Goal: Communication & Community: Answer question/provide support

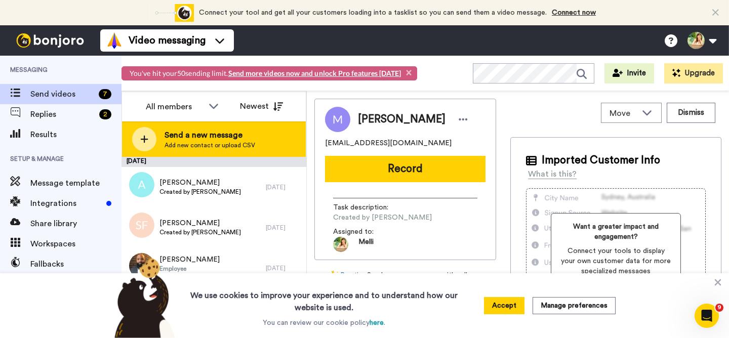
click at [187, 138] on span "Send a new message" at bounding box center [209, 135] width 91 height 12
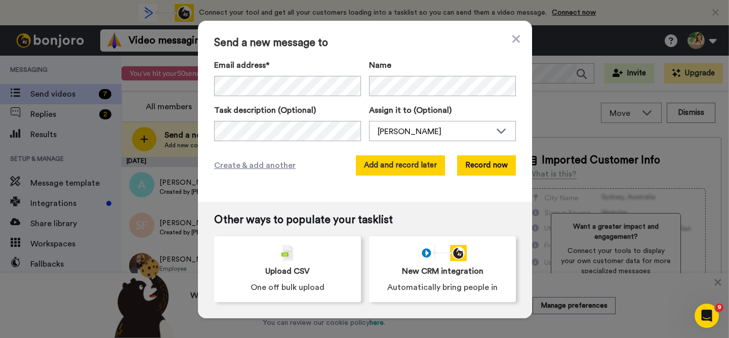
click at [413, 164] on button "Add and record later" at bounding box center [400, 165] width 89 height 20
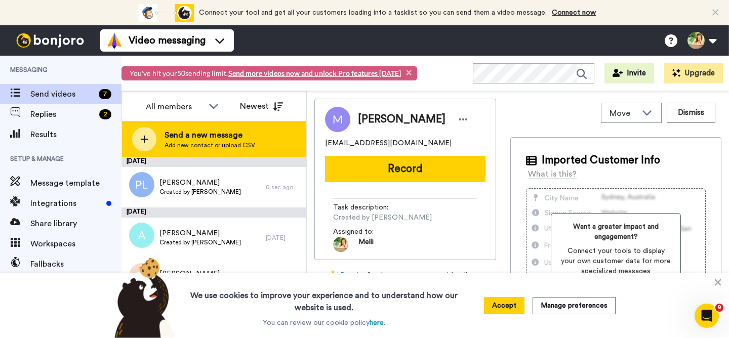
click at [219, 137] on span "Send a new message" at bounding box center [209, 135] width 91 height 12
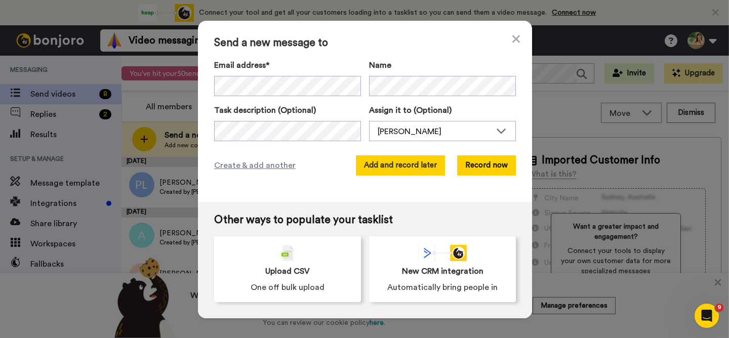
click at [395, 161] on button "Add and record later" at bounding box center [400, 165] width 89 height 20
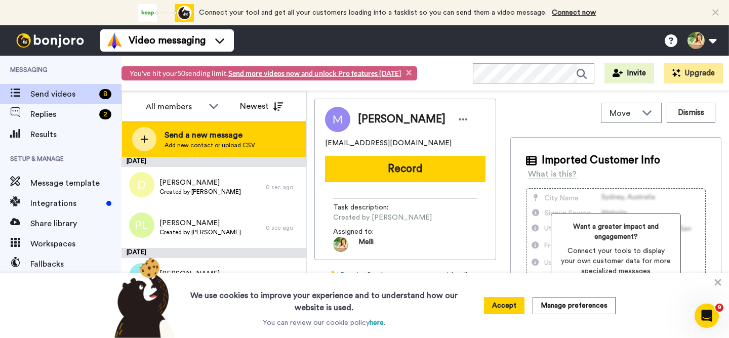
click at [200, 134] on span "Send a new message" at bounding box center [209, 135] width 91 height 12
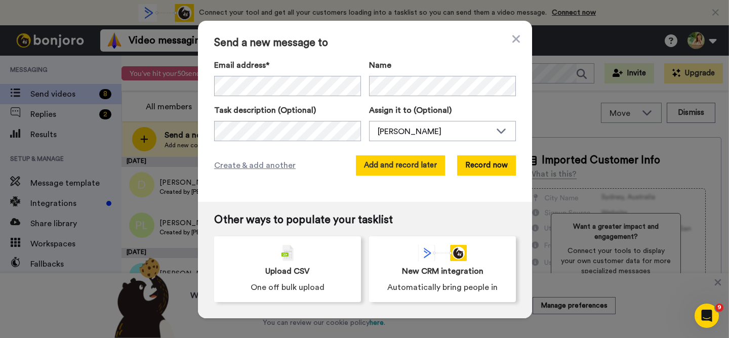
click at [400, 168] on button "Add and record later" at bounding box center [400, 165] width 89 height 20
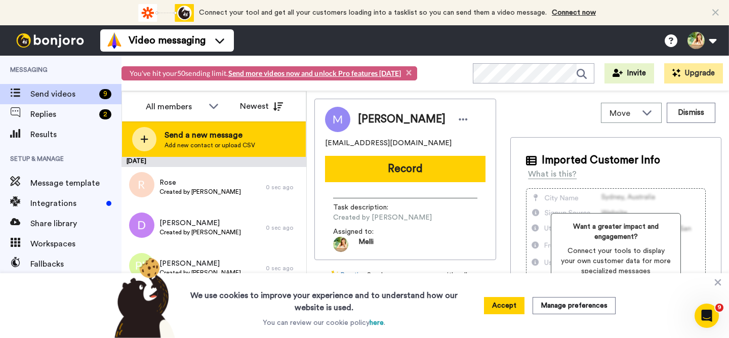
click at [220, 133] on span "Send a new message" at bounding box center [209, 135] width 91 height 12
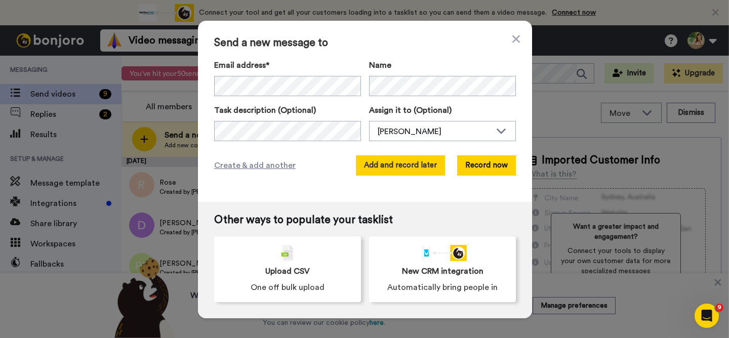
click at [387, 162] on button "Add and record later" at bounding box center [400, 165] width 89 height 20
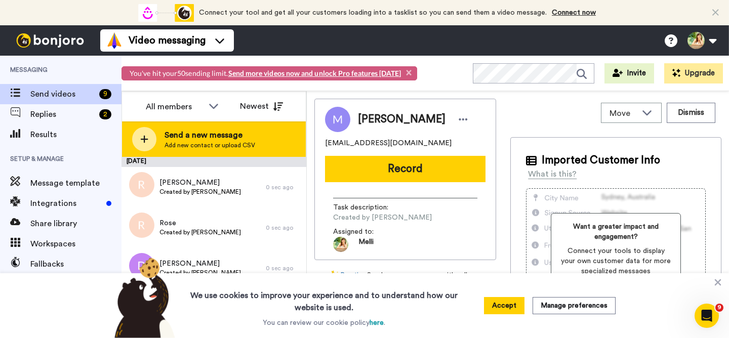
click at [200, 137] on span "Send a new message" at bounding box center [209, 135] width 91 height 12
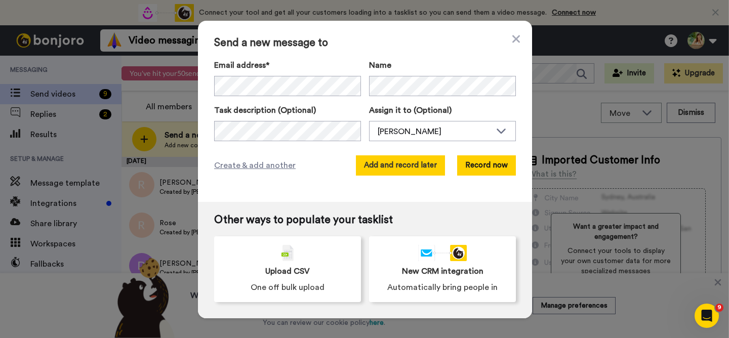
click at [396, 163] on button "Add and record later" at bounding box center [400, 165] width 89 height 20
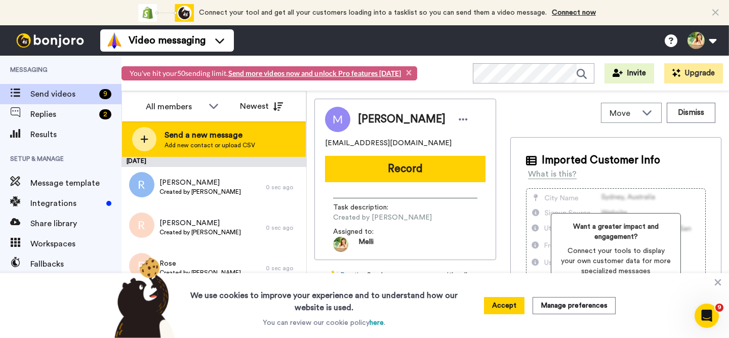
click at [187, 137] on span "Send a new message" at bounding box center [209, 135] width 91 height 12
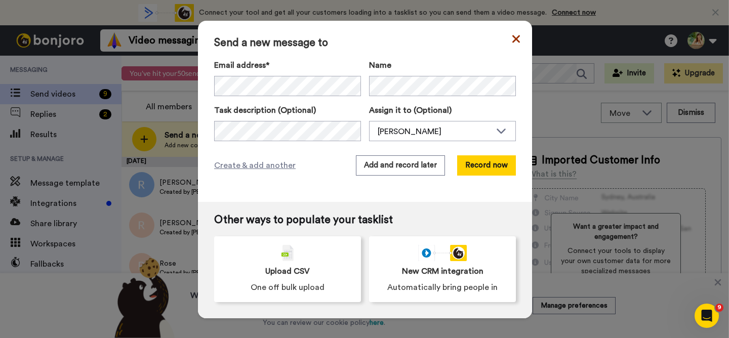
click at [516, 37] on icon at bounding box center [516, 39] width 8 height 8
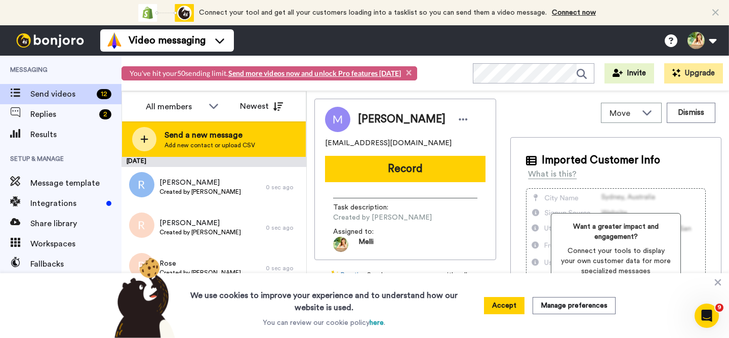
click at [219, 136] on span "Send a new message" at bounding box center [209, 135] width 91 height 12
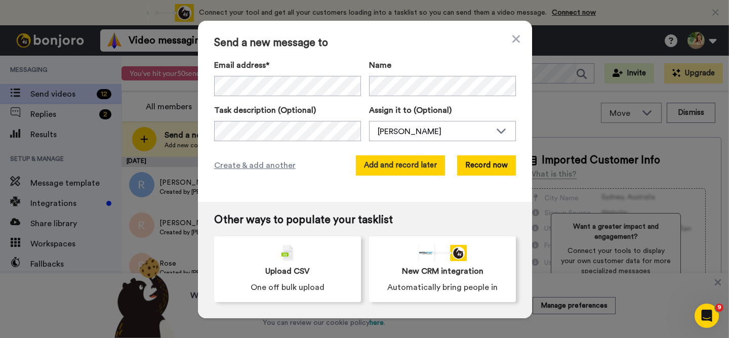
click at [397, 167] on button "Add and record later" at bounding box center [400, 165] width 89 height 20
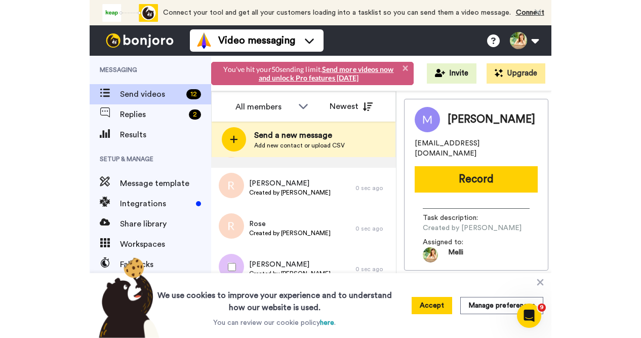
scroll to position [81, 0]
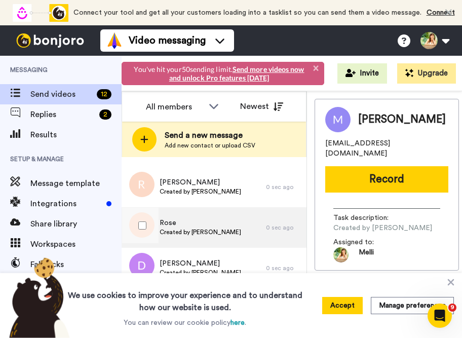
click at [198, 229] on span "Created by [PERSON_NAME]" at bounding box center [199, 232] width 81 height 8
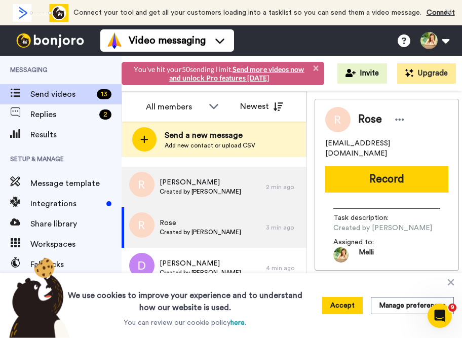
click at [203, 178] on span "Roberta" at bounding box center [199, 182] width 81 height 10
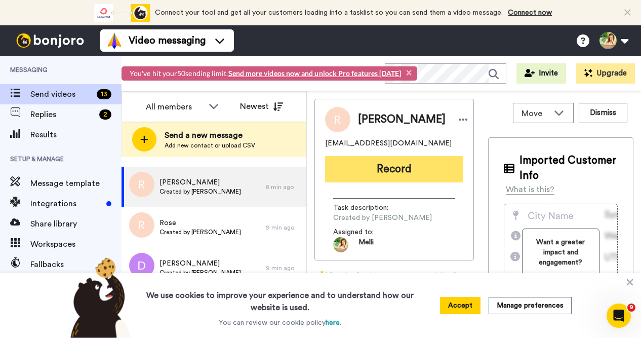
click at [400, 170] on button "Record" at bounding box center [394, 169] width 138 height 26
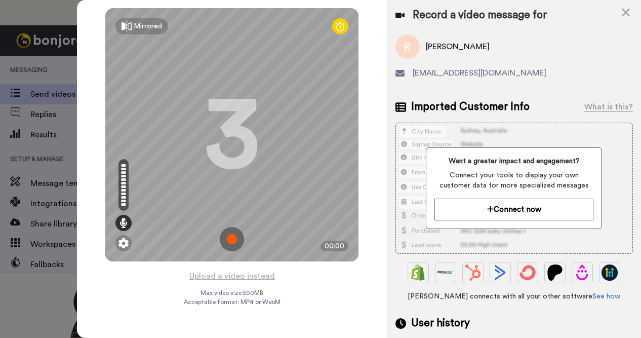
click at [234, 241] on img at bounding box center [232, 239] width 24 height 24
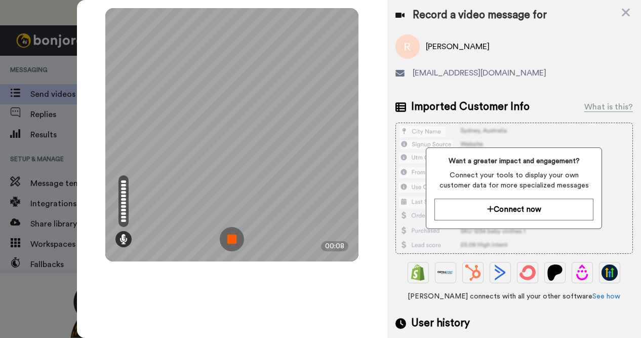
click at [232, 239] on img at bounding box center [232, 239] width 24 height 24
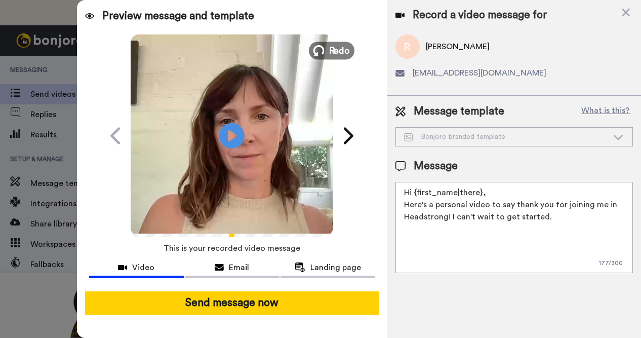
click at [335, 48] on span "Redo" at bounding box center [339, 50] width 21 height 13
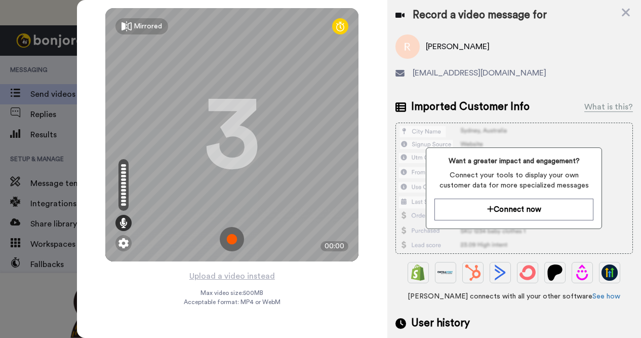
click at [231, 241] on img at bounding box center [232, 239] width 24 height 24
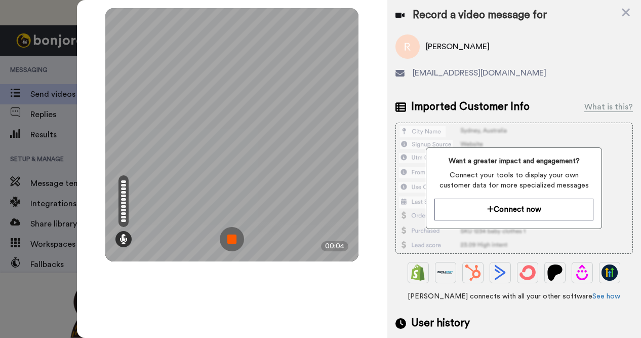
click at [236, 238] on img at bounding box center [232, 239] width 24 height 24
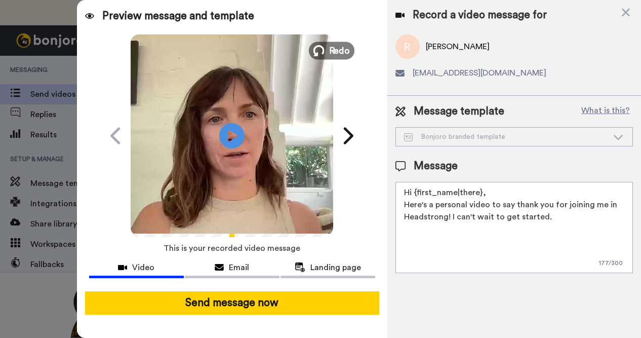
click at [335, 49] on span "Redo" at bounding box center [339, 50] width 21 height 13
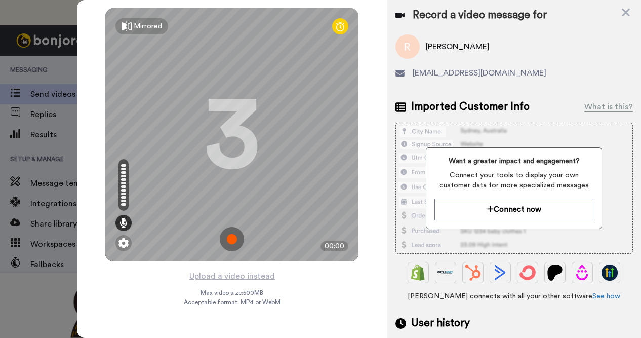
click at [229, 245] on img at bounding box center [232, 239] width 24 height 24
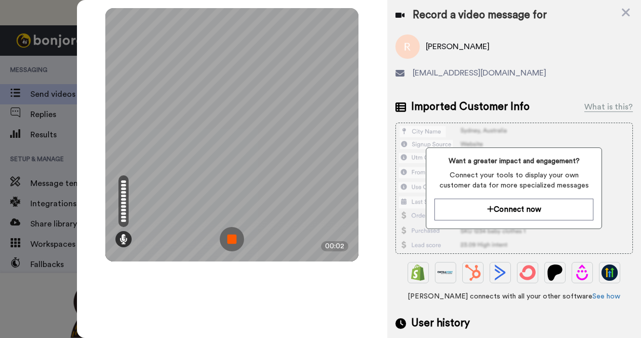
click at [233, 241] on img at bounding box center [232, 239] width 24 height 24
click at [233, 241] on div at bounding box center [231, 134] width 253 height 253
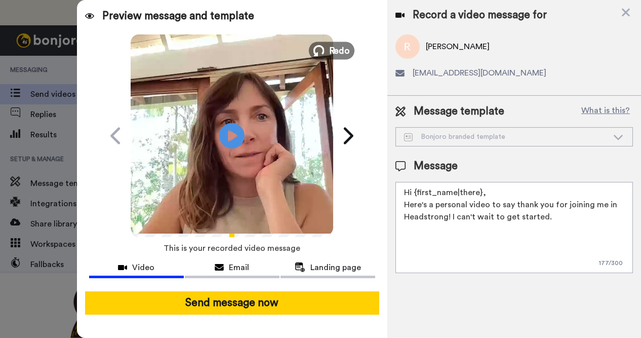
click at [334, 44] on span "Redo" at bounding box center [339, 50] width 21 height 13
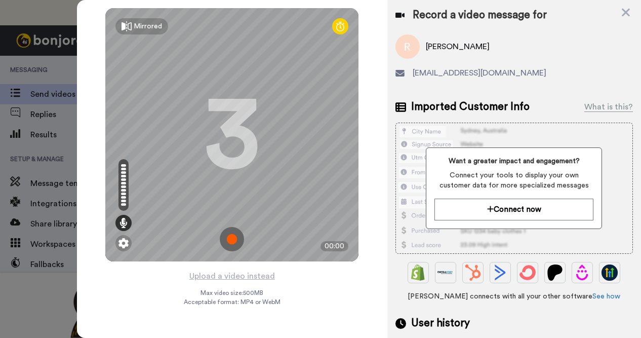
click at [229, 239] on img at bounding box center [232, 239] width 24 height 24
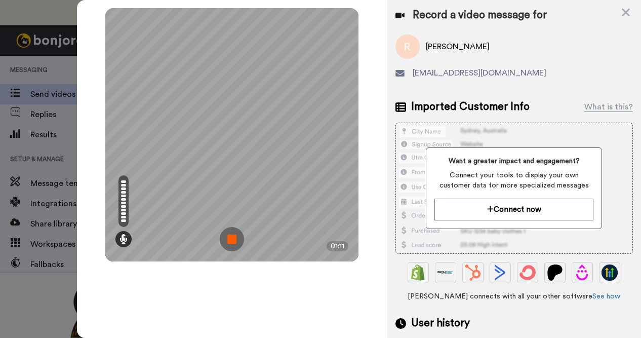
click at [234, 241] on img at bounding box center [232, 239] width 24 height 24
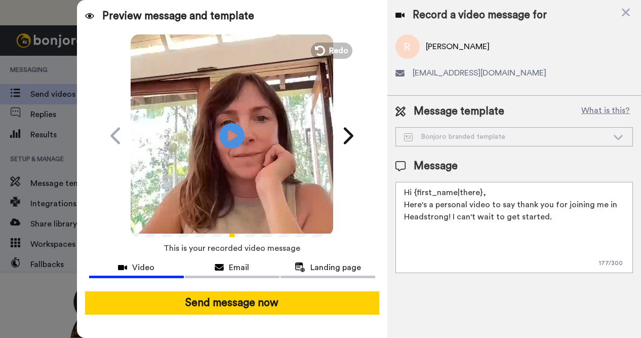
drag, startPoint x: 479, startPoint y: 190, endPoint x: 414, endPoint y: 190, distance: 65.3
click at [414, 190] on textarea "Hi {first_name|there}, Here's a personal video to say thank you for joining me …" at bounding box center [513, 227] width 237 height 91
drag, startPoint x: 433, startPoint y: 204, endPoint x: 428, endPoint y: 203, distance: 5.8
click at [428, 203] on textarea "Hi Roberta, Here's a personal video to say thank you for joining me in Headstro…" at bounding box center [513, 227] width 237 height 91
click at [456, 194] on textarea "Hi Roberta, Here's a personal video to say thank you for joining me in Headstro…" at bounding box center [513, 227] width 237 height 91
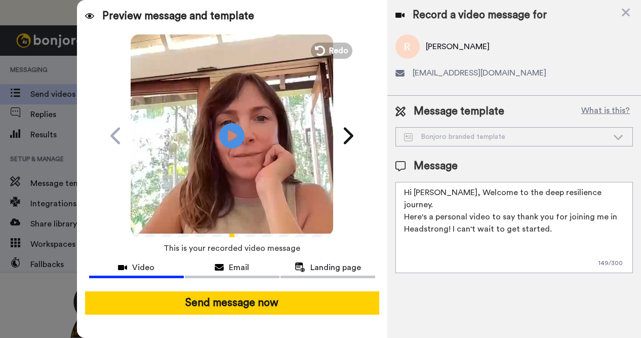
drag, startPoint x: 446, startPoint y: 217, endPoint x: 400, endPoint y: 217, distance: 46.1
click at [400, 217] on textarea "Hi Roberta, Welcome to the deep resilience journey. Here's a personal video to …" at bounding box center [513, 227] width 237 height 91
drag, startPoint x: 591, startPoint y: 217, endPoint x: 495, endPoint y: 212, distance: 95.8
click at [495, 212] on textarea "Hi Roberta, Welcome to the deep resilience journey. Here's a personal video to …" at bounding box center [513, 227] width 237 height 91
drag, startPoint x: 492, startPoint y: 232, endPoint x: 401, endPoint y: 188, distance: 100.9
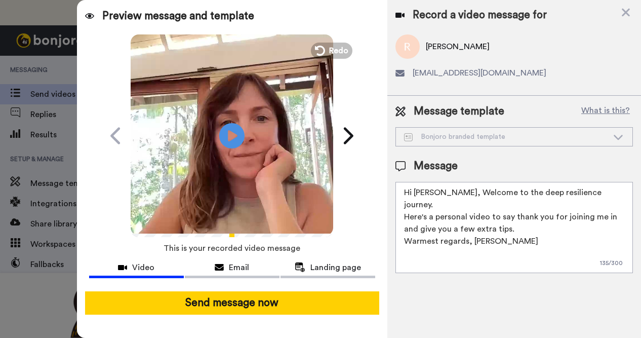
click at [401, 188] on textarea "Hi Roberta, Welcome to the deep resilience journey. Here's a personal video to …" at bounding box center [513, 227] width 237 height 91
click at [541, 225] on textarea "Hi Roberta, Welcome to the deep resilience journey. Here's a personal video to …" at bounding box center [513, 227] width 237 height 91
drag, startPoint x: 597, startPoint y: 192, endPoint x: 448, endPoint y: 190, distance: 148.8
click at [448, 190] on textarea "Hi Roberta, Welcome to the deep resilience journey. Here's a personal video to …" at bounding box center [513, 227] width 237 height 91
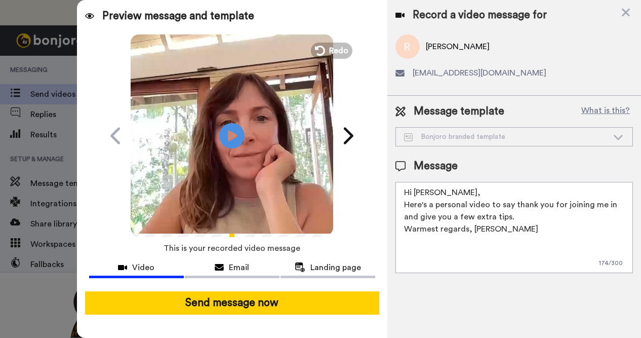
click at [404, 204] on textarea "Hi Roberta, Here's a personal video to say thank you for joining me in and give…" at bounding box center [513, 227] width 237 height 91
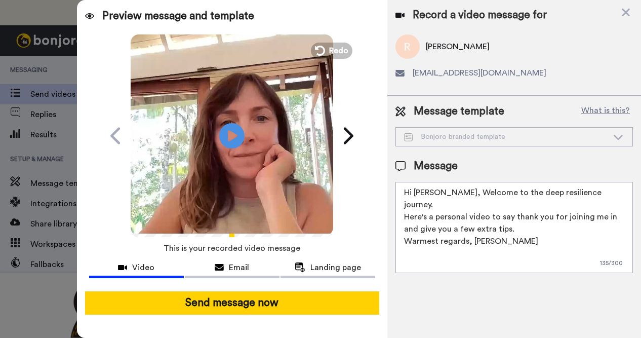
click at [609, 189] on textarea "Hi Roberta, Welcome to the deep resilience journey. Here's a personal video to …" at bounding box center [513, 227] width 237 height 91
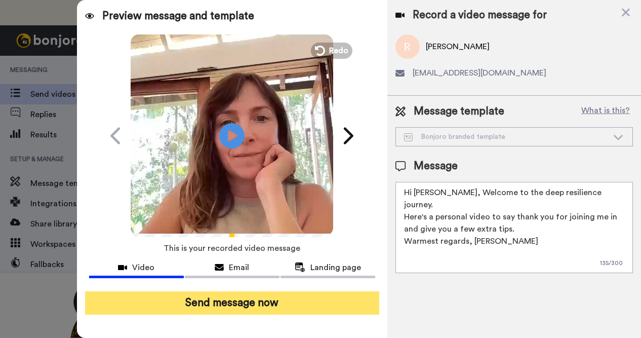
type textarea "Hi Roberta, Welcome to the deep resilience journey. Here's a personal video to …"
click at [237, 308] on button "Send message now" at bounding box center [232, 302] width 294 height 23
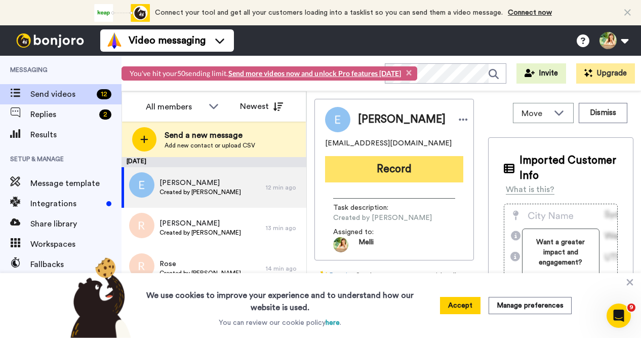
click at [405, 173] on button "Record" at bounding box center [394, 169] width 138 height 26
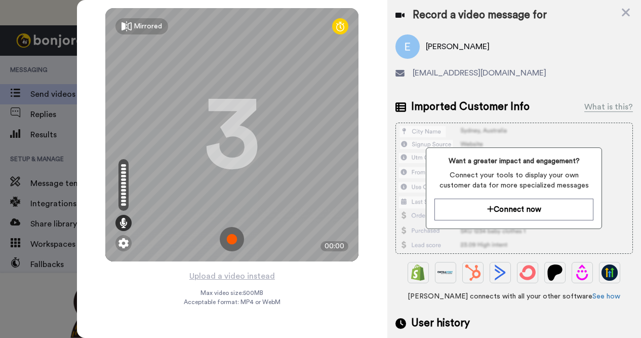
click at [236, 239] on img at bounding box center [232, 239] width 24 height 24
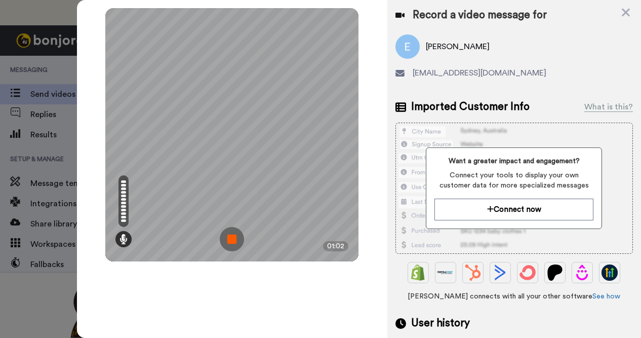
click at [232, 238] on img at bounding box center [232, 239] width 24 height 24
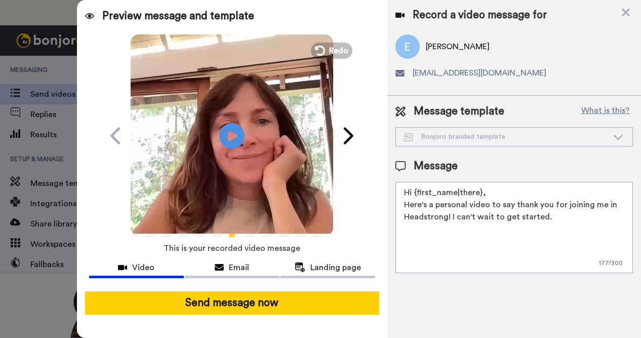
drag, startPoint x: 480, startPoint y: 193, endPoint x: 413, endPoint y: 191, distance: 66.8
click at [413, 191] on textarea "Hi {first_name|there}, Here's a personal video to say thank you for joining me …" at bounding box center [513, 227] width 237 height 91
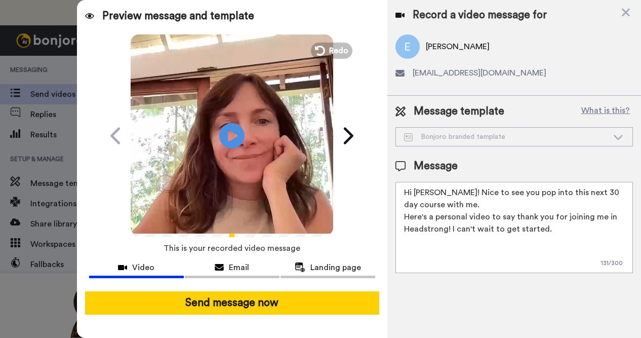
drag, startPoint x: 455, startPoint y: 228, endPoint x: 402, endPoint y: 228, distance: 52.6
click at [402, 228] on textarea "Hi Ellen! Nice to see you pop into this next 30 day course with me. Here's a pe…" at bounding box center [513, 227] width 237 height 91
click at [603, 231] on textarea "Hi Ellen! Nice to see you pop into this next 30 day course with me. Here's a pe…" at bounding box center [513, 227] width 237 height 91
drag, startPoint x: 605, startPoint y: 227, endPoint x: 512, endPoint y: 225, distance: 93.6
click at [512, 225] on textarea "Hi Ellen! Nice to see you pop into this next 30 day course with me. Here's a pe…" at bounding box center [513, 227] width 237 height 91
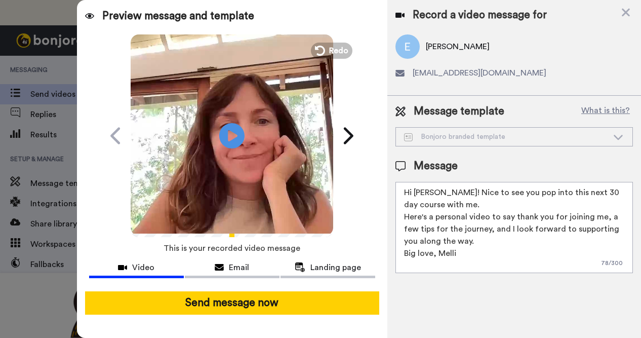
drag, startPoint x: 463, startPoint y: 258, endPoint x: 401, endPoint y: 191, distance: 90.6
click at [401, 191] on textarea "Hi Ellen! Nice to see you pop into this next 30 day course with me. Here's a pe…" at bounding box center [513, 227] width 237 height 91
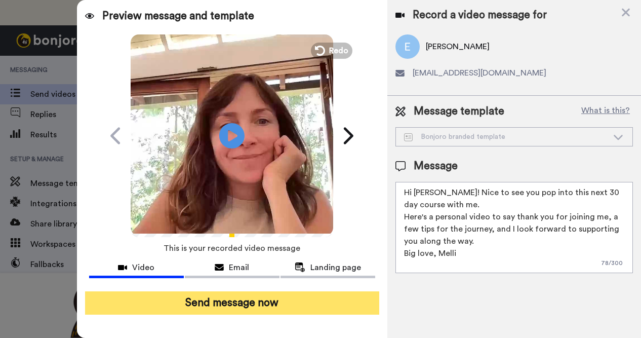
type textarea "Hi Ellen! Nice to see you pop into this next 30 day course with me. Here's a pe…"
click at [274, 303] on button "Send message now" at bounding box center [232, 302] width 294 height 23
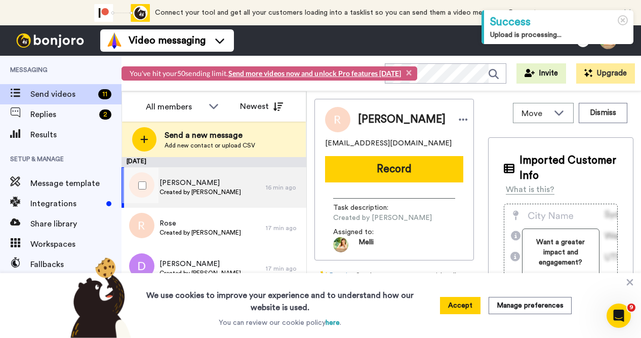
click at [194, 190] on span "Created by [PERSON_NAME]" at bounding box center [199, 192] width 81 height 8
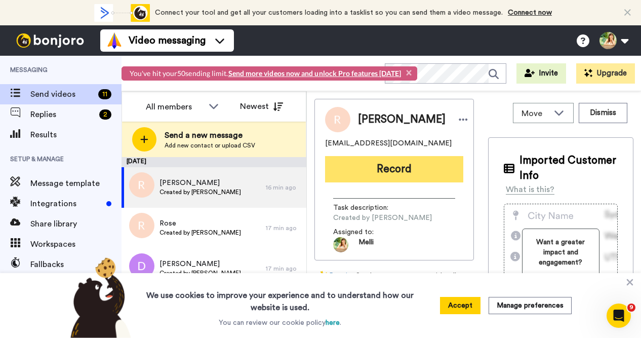
click at [405, 168] on button "Record" at bounding box center [394, 169] width 138 height 26
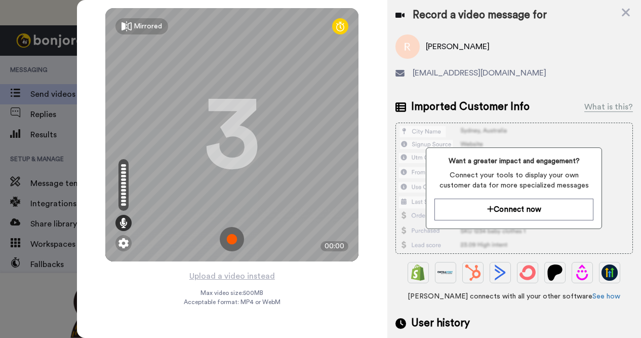
click at [234, 239] on img at bounding box center [232, 239] width 24 height 24
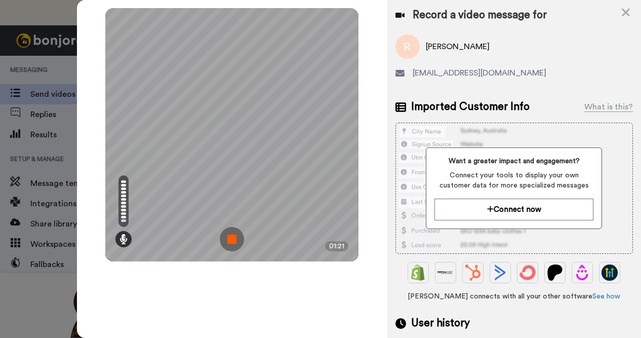
click at [232, 240] on img at bounding box center [232, 239] width 24 height 24
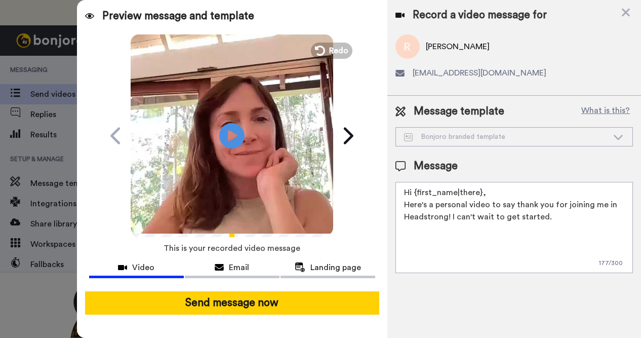
drag, startPoint x: 553, startPoint y: 217, endPoint x: 391, endPoint y: 186, distance: 165.5
click at [391, 186] on div "Message template What is this? Bonjoro branded template Bonjoro branded templat…" at bounding box center [514, 188] width 254 height 185
paste textarea "Ellen! Nice to see you pop into this next 30 day course with me. Here's a perso…"
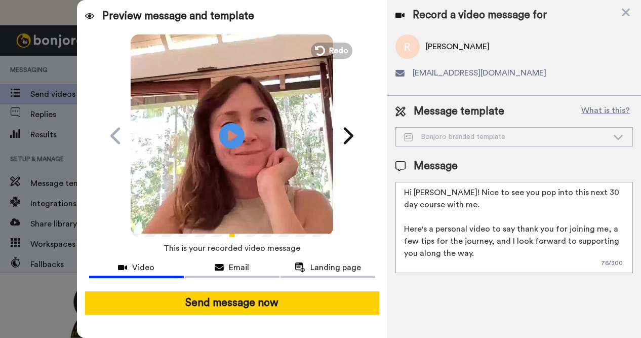
drag, startPoint x: 442, startPoint y: 213, endPoint x: 415, endPoint y: 189, distance: 35.5
click at [415, 189] on textarea "Hi Ellen! Nice to see you pop into this next 30 day course with me. Here's a pe…" at bounding box center [513, 227] width 237 height 91
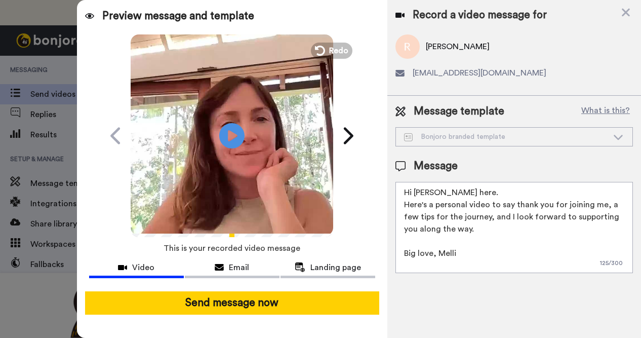
click at [600, 202] on textarea "Hi Renee, Melli here. Here's a personal video to say thank you for joining me, …" at bounding box center [513, 227] width 237 height 91
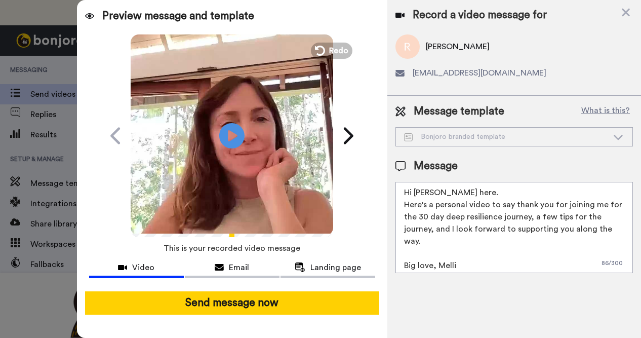
click at [532, 216] on textarea "Hi Renee, Melli here. Here's a personal video to say thank you for joining me f…" at bounding box center [513, 227] width 237 height 91
click at [422, 242] on textarea "Hi Renee, Melli here. Here's a personal video to say thank you for joining me f…" at bounding box center [513, 227] width 237 height 91
drag, startPoint x: 462, startPoint y: 265, endPoint x: 395, endPoint y: 191, distance: 100.0
click at [395, 191] on div "Message template What is this? Bonjoro branded template Bonjoro branded templat…" at bounding box center [514, 188] width 254 height 185
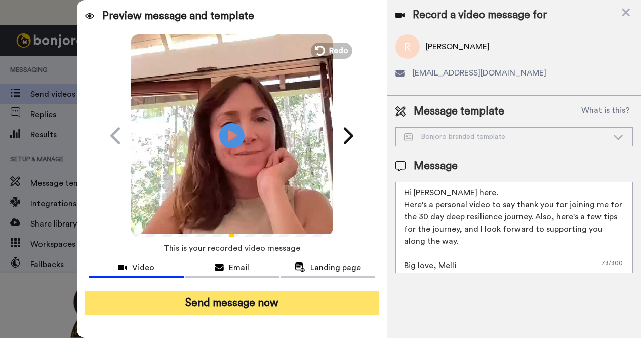
type textarea "Hi Renee, Melli here. Here's a personal video to say thank you for joining me f…"
click at [258, 300] on button "Send message now" at bounding box center [232, 302] width 294 height 23
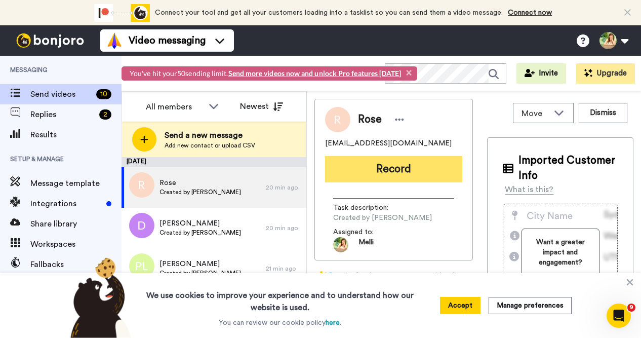
click at [420, 170] on button "Record" at bounding box center [393, 169] width 137 height 26
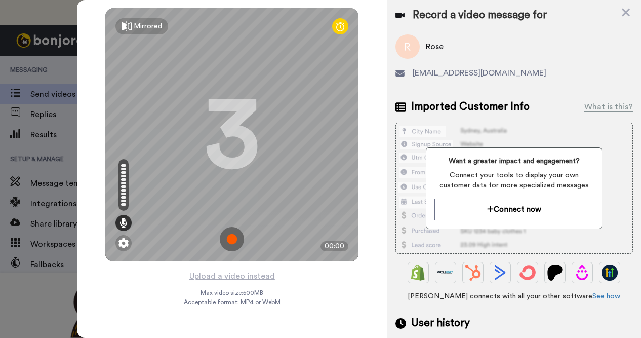
click at [234, 237] on img at bounding box center [232, 239] width 24 height 24
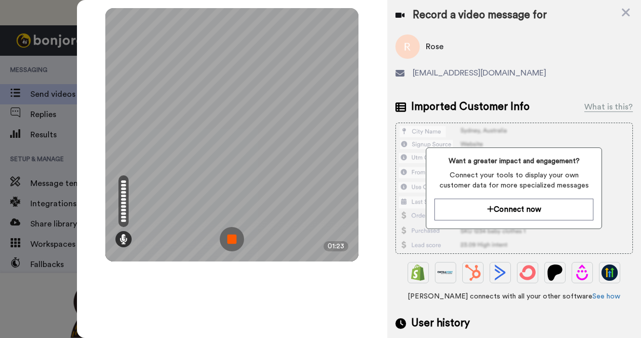
click at [235, 237] on img at bounding box center [232, 239] width 24 height 24
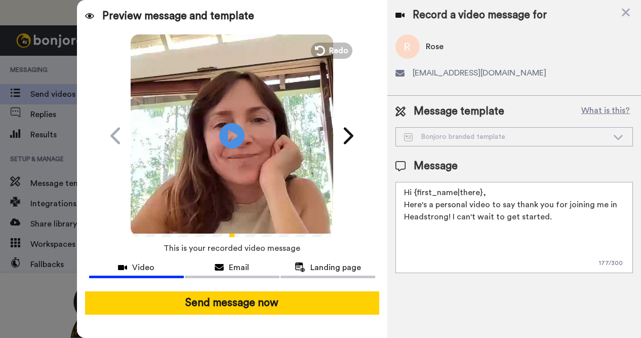
click at [552, 217] on textarea "Hi {first_name|there}, Here's a personal video to say thank you for joining me …" at bounding box center [513, 227] width 237 height 91
type textarea "Hi {first_name|there},"
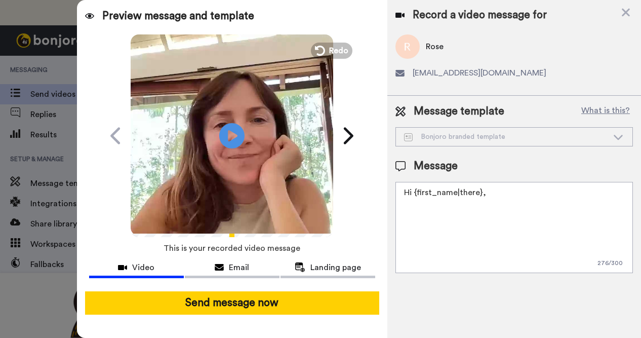
click at [481, 192] on textarea "Hi {first_name|there}," at bounding box center [513, 227] width 237 height 91
paste textarea "Hi [PERSON_NAME] here. Here's a personal video to say thank you for joining me …"
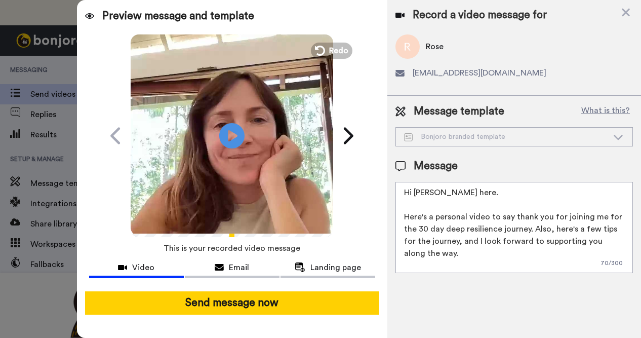
click at [435, 192] on textarea "Hi [PERSON_NAME] here. Here's a personal video to say thank you for joining me …" at bounding box center [513, 227] width 237 height 91
click at [405, 215] on textarea "Hi Rose, Melli here. Here's a personal video to say thank you for joining me fo…" at bounding box center [513, 227] width 237 height 91
click at [497, 193] on textarea "Hi Rose, Melli here. Here's a personal video to say thank you for joining me fo…" at bounding box center [513, 227] width 237 height 91
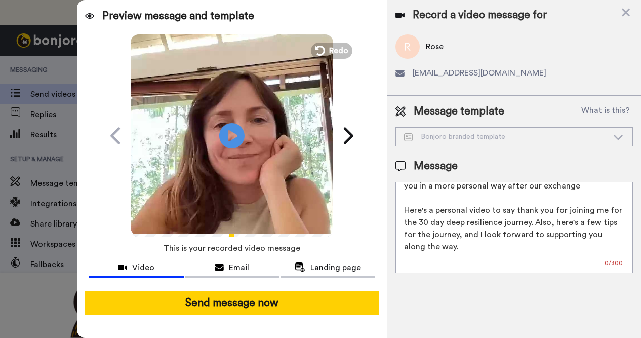
click at [406, 209] on textarea "Hi Rose, Melli here. I wanted to reach out to you in a more personal way after …" at bounding box center [513, 227] width 237 height 91
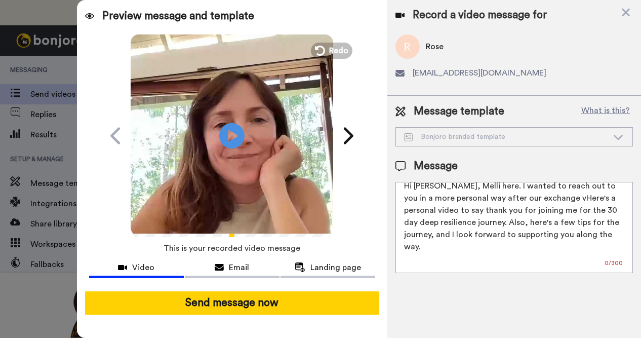
scroll to position [27, 0]
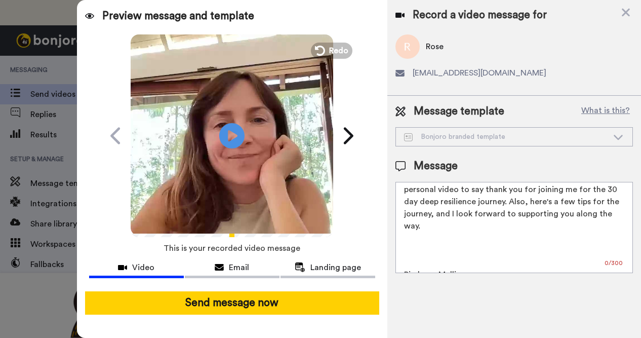
drag, startPoint x: 469, startPoint y: 262, endPoint x: 406, endPoint y: 222, distance: 74.1
click at [406, 222] on textarea "Hi Rose, Melli here. I wanted to reach out to you in a more personal way after …" at bounding box center [513, 227] width 237 height 91
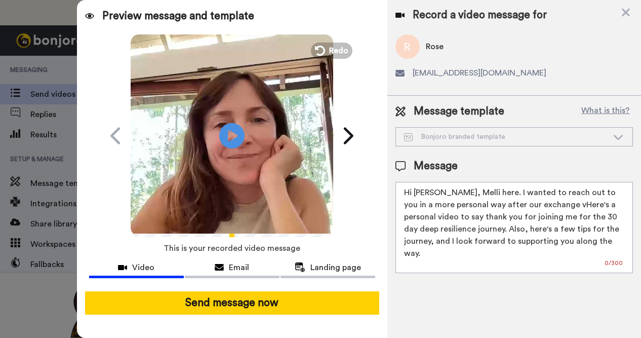
scroll to position [0, 0]
click at [528, 203] on textarea "Hi Rose, Melli here. I wanted to reach out to you in a more personal way after …" at bounding box center [513, 227] width 237 height 91
click at [567, 245] on textarea "Hi Rose, Melli here. I wanted to reach out to you in a more personal way after …" at bounding box center [513, 227] width 237 height 91
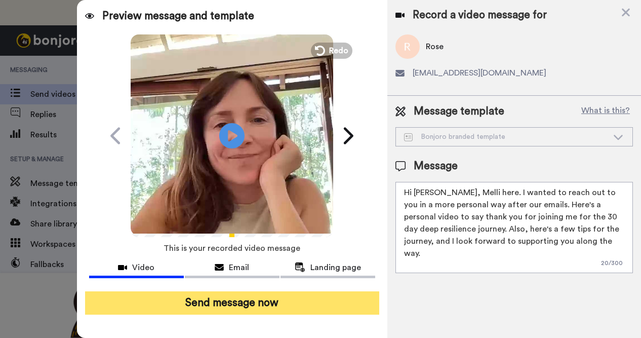
type textarea "Hi Rose, Melli here. I wanted to reach out to you in a more personal way after …"
click at [265, 305] on button "Send message now" at bounding box center [232, 302] width 294 height 23
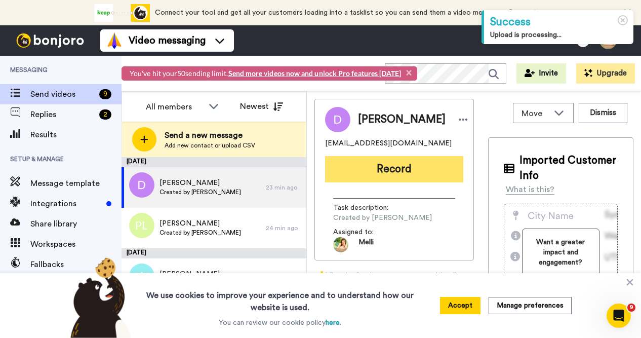
click at [387, 162] on button "Record" at bounding box center [394, 169] width 138 height 26
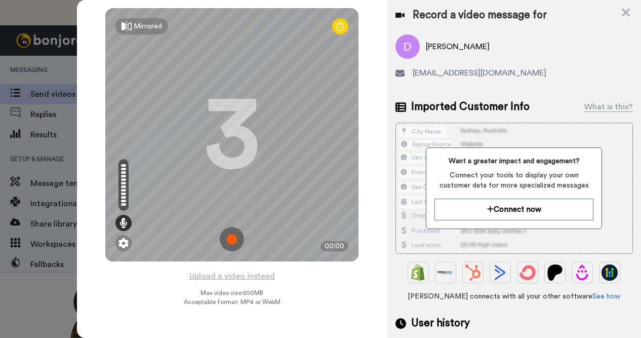
click at [239, 238] on img at bounding box center [232, 239] width 24 height 24
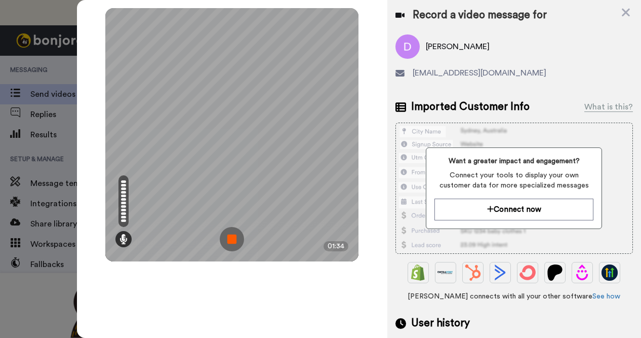
click at [233, 240] on img at bounding box center [232, 239] width 24 height 24
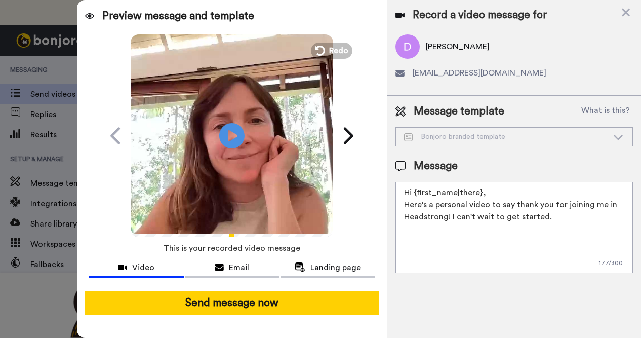
click at [473, 191] on textarea "Hi {first_name|there}, Here's a personal video to say thank you for joining me …" at bounding box center [513, 227] width 237 height 91
click at [546, 216] on textarea "Hi {first_name|there}, Here's a personal video to say thank you for joining me …" at bounding box center [513, 227] width 237 height 91
drag, startPoint x: 546, startPoint y: 217, endPoint x: 394, endPoint y: 195, distance: 153.3
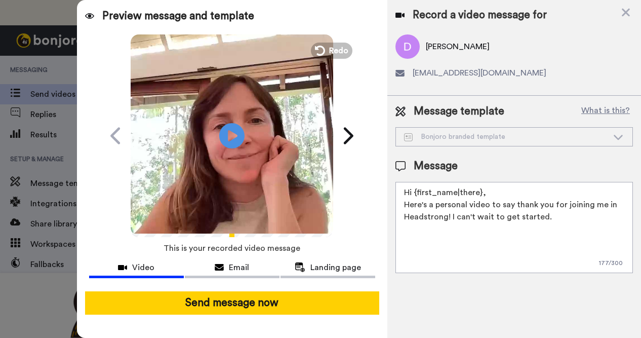
click at [394, 195] on div "Message template What is this? Bonjoro branded template Bonjoro branded templat…" at bounding box center [514, 188] width 254 height 185
paste textarea "[PERSON_NAME] here. Here's a personal video to say thank you for joining me for…"
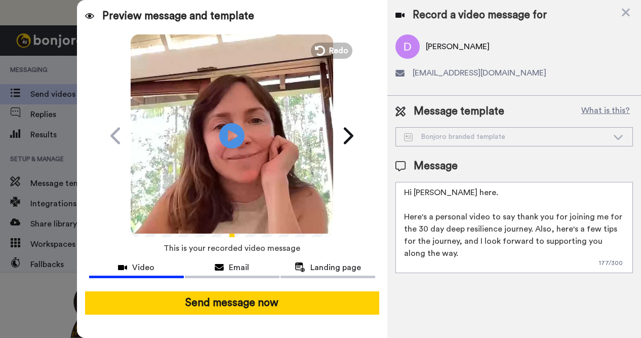
scroll to position [34, 0]
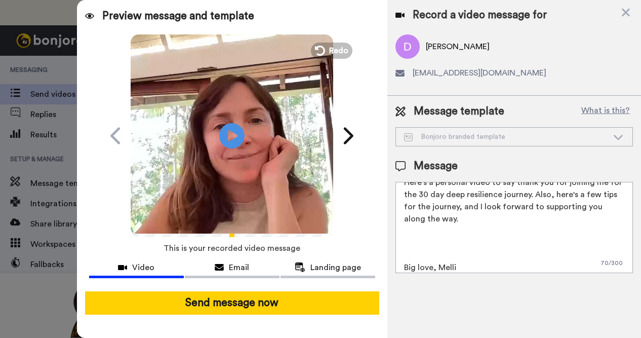
click at [411, 258] on textarea "Hi [PERSON_NAME] here. Here's a personal video to say thank you for joining me …" at bounding box center [513, 227] width 237 height 91
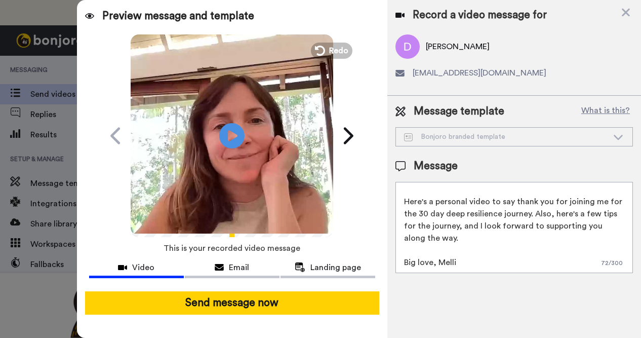
scroll to position [15, 0]
click at [404, 200] on textarea "Hi [PERSON_NAME] here. Here's a personal video to say thank you for joining me …" at bounding box center [513, 227] width 237 height 91
click at [405, 199] on textarea "Hi [PERSON_NAME] here. Hey [PERSON_NAME], Here's a personal video to say thank …" at bounding box center [513, 227] width 237 height 91
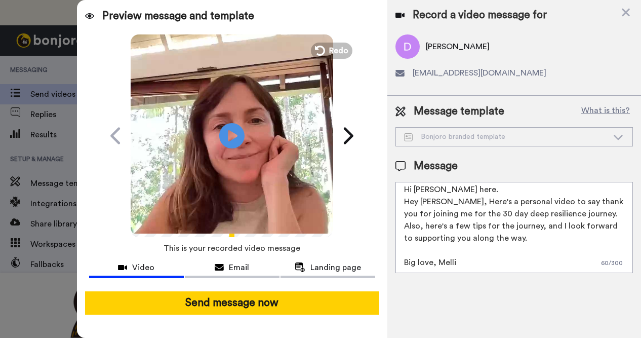
scroll to position [3, 0]
drag, startPoint x: 495, startPoint y: 189, endPoint x: 370, endPoint y: 189, distance: 125.5
click at [370, 189] on div "Preview message and template Play/Pause A personal video from [PERSON_NAME] [PE…" at bounding box center [359, 169] width 564 height 338
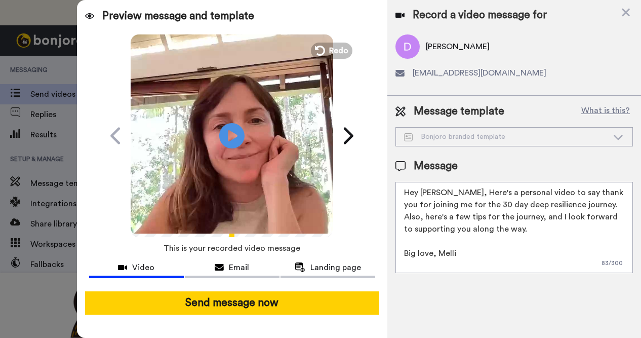
scroll to position [0, 0]
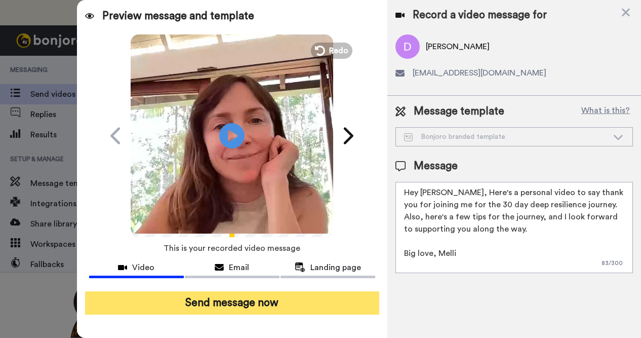
type textarea "Hey [PERSON_NAME], Here's a personal video to say thank you for joining me for …"
click at [266, 308] on button "Send message now" at bounding box center [232, 302] width 294 height 23
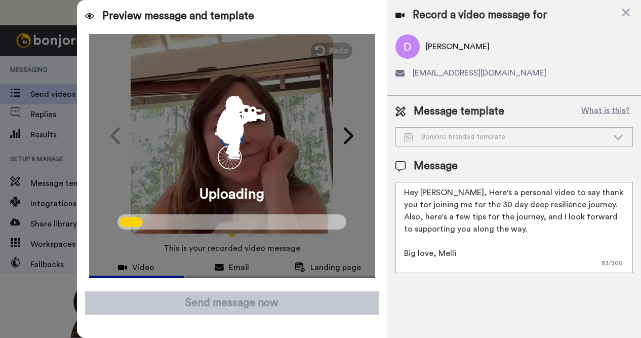
drag, startPoint x: 460, startPoint y: 253, endPoint x: 406, endPoint y: 182, distance: 88.9
click at [406, 182] on textarea "Hey [PERSON_NAME], Here's a personal video to say thank you for joining me for …" at bounding box center [513, 227] width 237 height 91
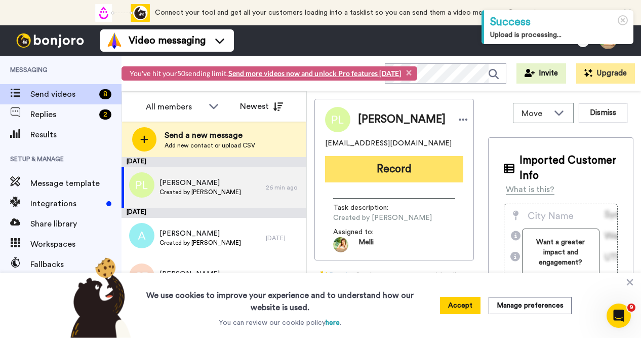
click at [402, 173] on button "Record" at bounding box center [394, 169] width 138 height 26
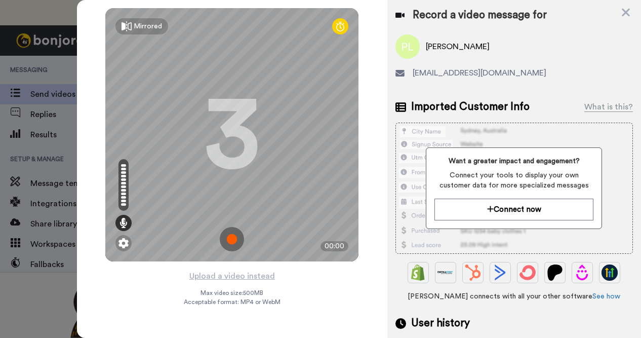
click at [235, 239] on img at bounding box center [232, 239] width 24 height 24
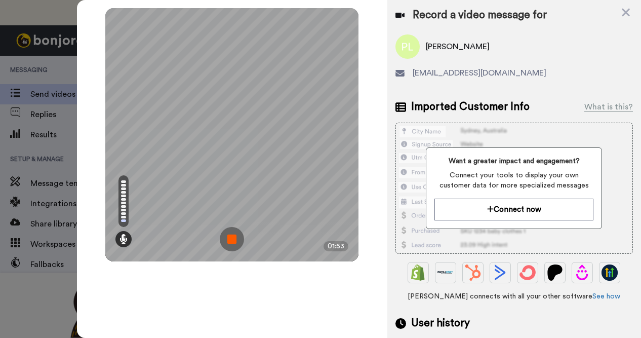
click at [232, 243] on img at bounding box center [232, 239] width 24 height 24
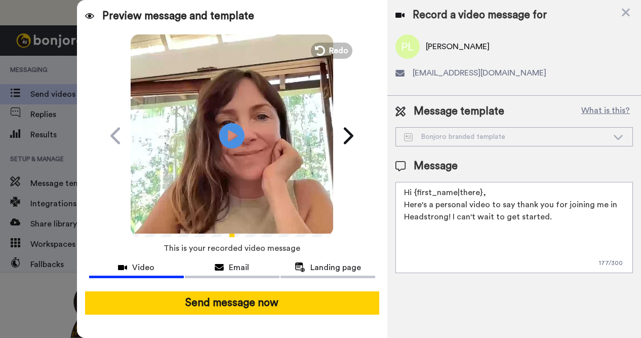
click at [549, 216] on textarea "Hi {first_name|there}, Here's a personal video to say thank you for joining me …" at bounding box center [513, 227] width 237 height 91
click at [549, 217] on textarea "Hi {first_name|there}, Here's a personal video to say thank you for joining me …" at bounding box center [513, 227] width 237 height 91
drag, startPoint x: 549, startPoint y: 217, endPoint x: 394, endPoint y: 193, distance: 157.1
click at [394, 193] on div "Message template What is this? Bonjoro branded template Bonjoro branded templat…" at bounding box center [514, 188] width 254 height 185
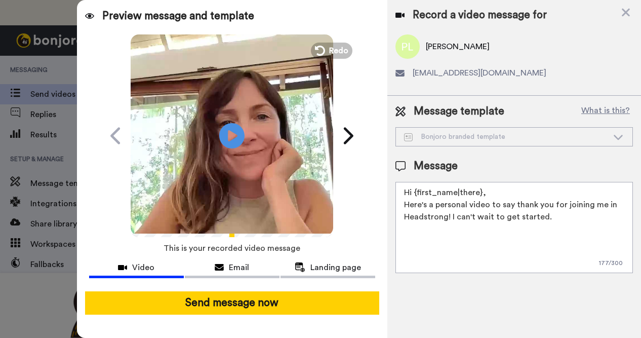
paste textarea "ey [PERSON_NAME], Here's a personal video to say thank you for joining me for t…"
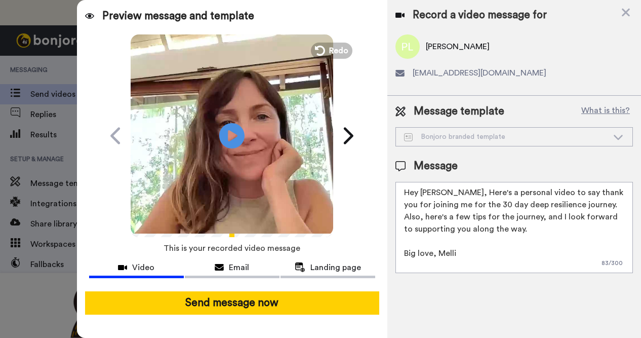
click at [445, 190] on textarea "Hey [PERSON_NAME], Here's a personal video to say thank you for joining me for …" at bounding box center [513, 227] width 237 height 91
click at [441, 190] on textarea "Hey Pam, Here's a personal video to say thank you for joining me for the 30 day…" at bounding box center [513, 227] width 237 height 91
drag, startPoint x: 510, startPoint y: 191, endPoint x: 482, endPoint y: 191, distance: 27.8
click at [482, 191] on textarea "Hey Pam, Melli here. Here's a personal video to say thank you for joining me fo…" at bounding box center [513, 227] width 237 height 91
drag, startPoint x: 460, startPoint y: 252, endPoint x: 402, endPoint y: 250, distance: 57.7
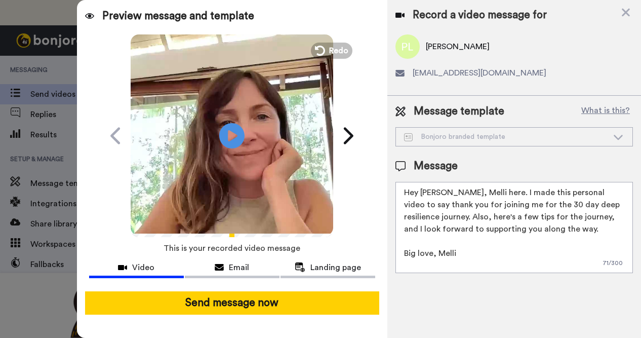
click at [402, 250] on textarea "Hey Pam, Melli here. I made this personal video to say thank you for joining me…" at bounding box center [513, 227] width 237 height 91
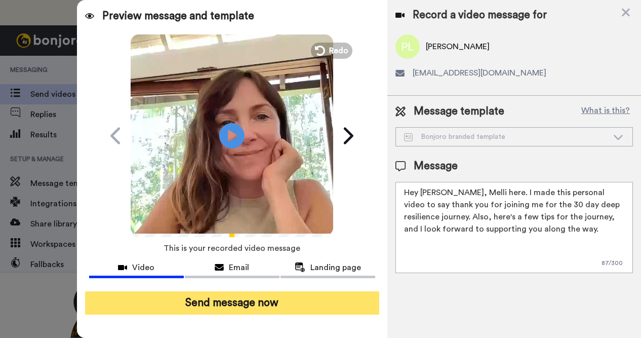
type textarea "Hey Pam, Melli here. I made this personal video to say thank you for joining me…"
click at [271, 306] on button "Send message now" at bounding box center [232, 302] width 294 height 23
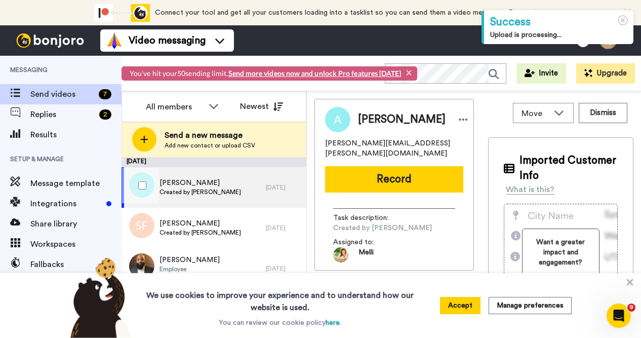
click at [219, 188] on span "Created by [PERSON_NAME]" at bounding box center [199, 192] width 81 height 8
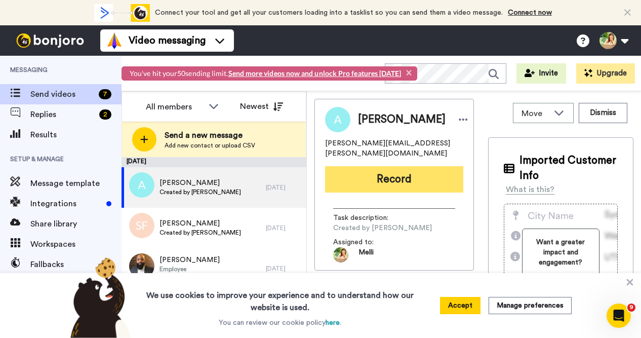
click at [377, 170] on button "Record" at bounding box center [394, 179] width 138 height 26
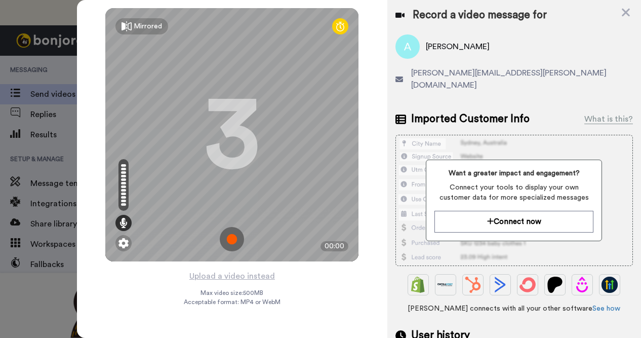
click at [233, 239] on img at bounding box center [232, 239] width 24 height 24
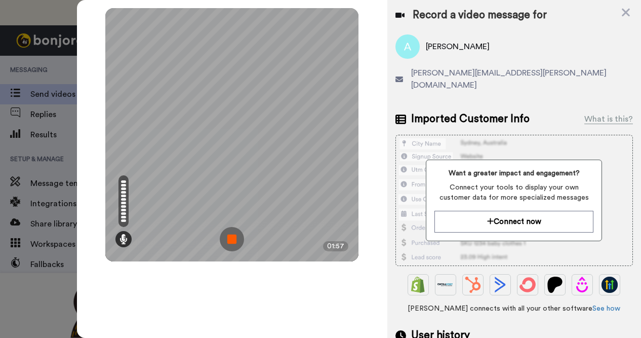
click at [236, 238] on img at bounding box center [232, 239] width 24 height 24
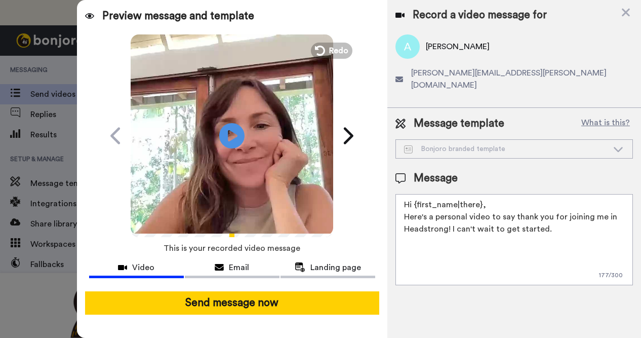
click at [527, 211] on textarea "Hi {first_name|there}, Here's a personal video to say thank you for joining me …" at bounding box center [513, 239] width 237 height 91
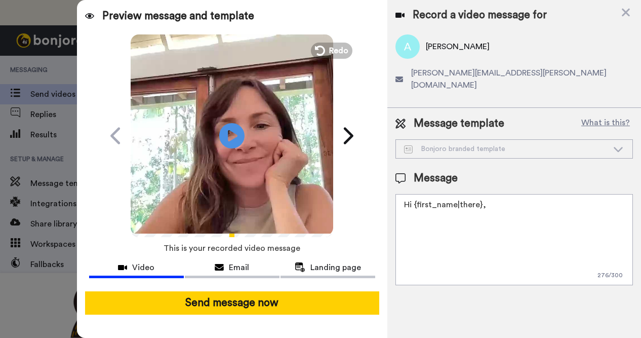
click at [480, 194] on textarea "Hi {first_name|there}," at bounding box center [513, 239] width 237 height 91
paste textarea "ey [PERSON_NAME], Here's a personal video to say thank you for joining me for t…"
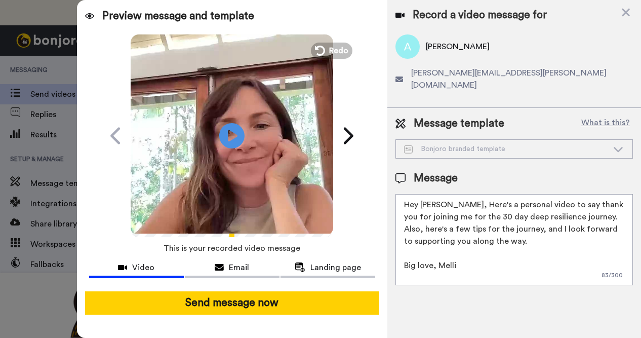
drag, startPoint x: 444, startPoint y: 191, endPoint x: 422, endPoint y: 190, distance: 22.3
click at [421, 194] on textarea "Hey [PERSON_NAME], Here's a personal video to say thank you for joining me for …" at bounding box center [513, 239] width 237 height 91
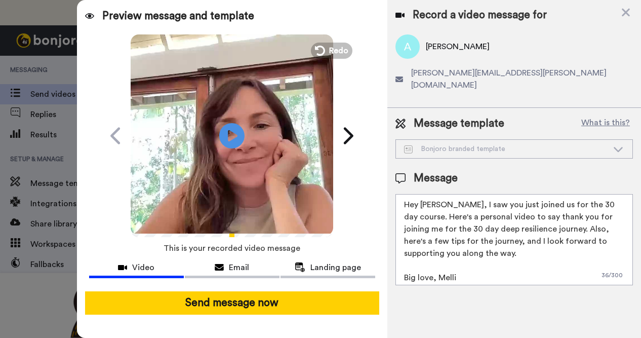
scroll to position [3, 0]
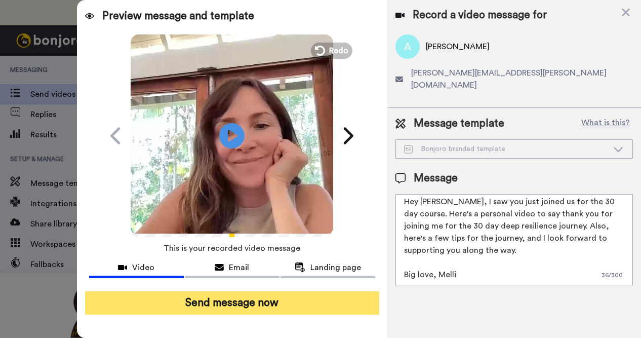
type textarea "Hey Agnes, I saw you just joined us for the 30 day course. Here's a personal vi…"
click at [263, 300] on button "Send message now" at bounding box center [232, 302] width 294 height 23
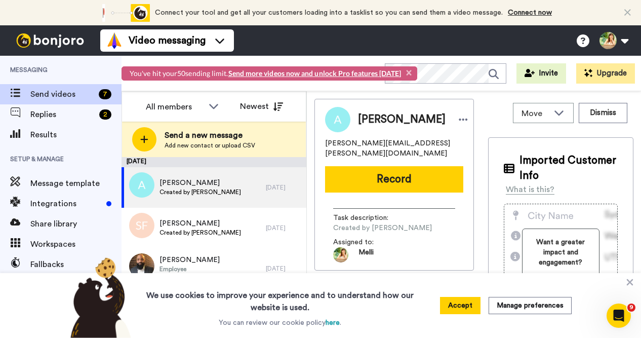
scroll to position [0, 0]
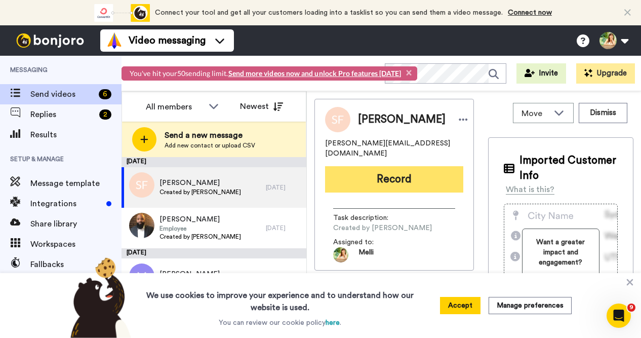
click at [395, 172] on button "Record" at bounding box center [394, 179] width 138 height 26
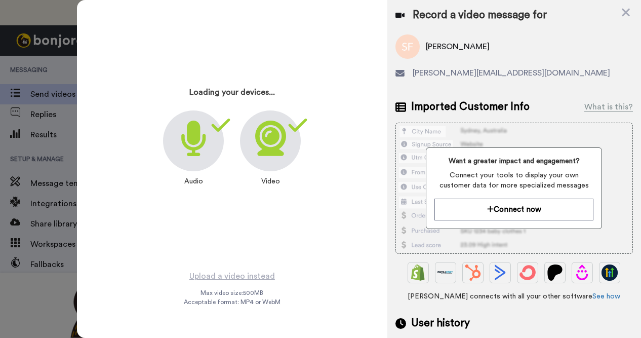
click at [270, 140] on icon at bounding box center [270, 137] width 31 height 35
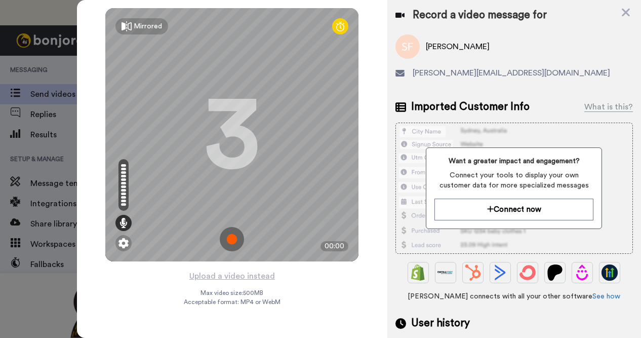
click at [236, 242] on img at bounding box center [232, 239] width 24 height 24
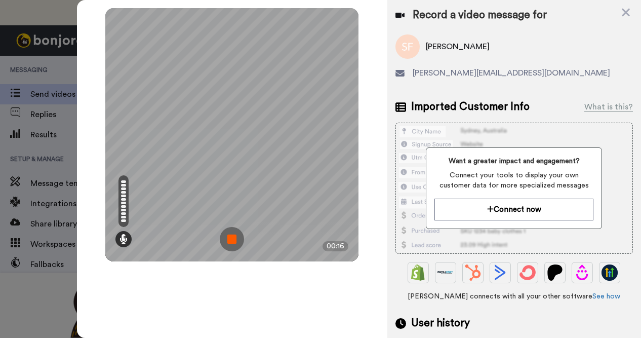
click at [233, 243] on img at bounding box center [232, 239] width 24 height 24
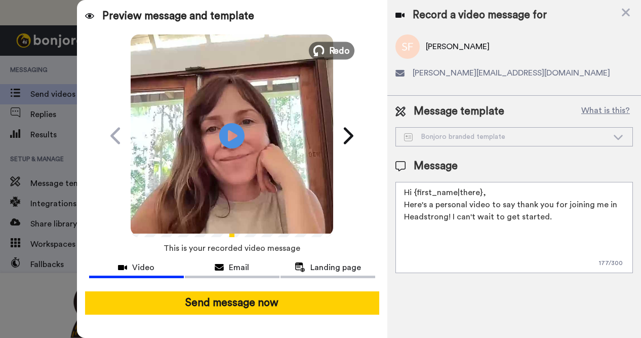
click at [330, 53] on span "Redo" at bounding box center [339, 50] width 21 height 13
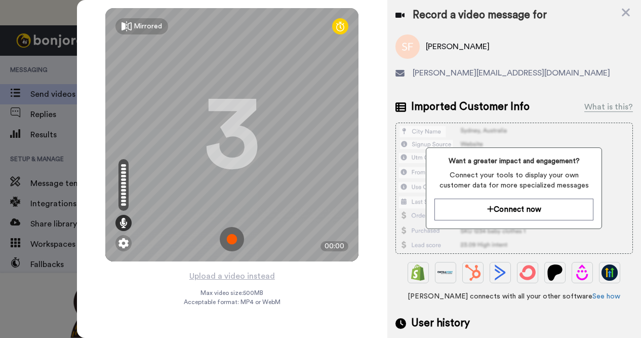
click at [235, 240] on img at bounding box center [232, 239] width 24 height 24
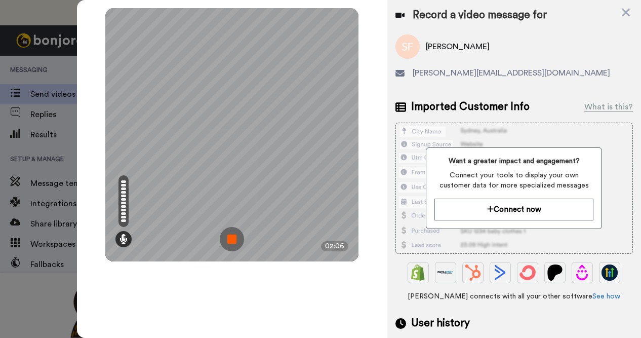
click at [238, 240] on img at bounding box center [232, 239] width 24 height 24
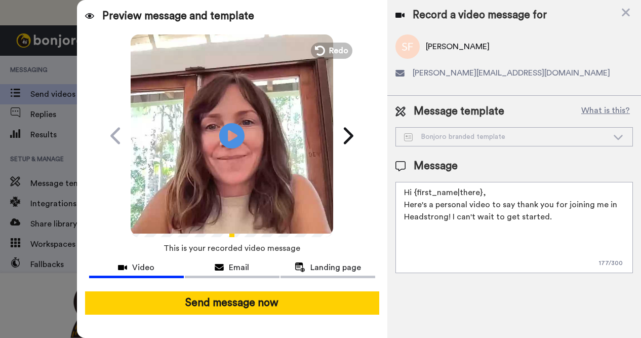
click at [444, 214] on textarea "Hi {first_name|there}, Here's a personal video to say thank you for joining me …" at bounding box center [513, 227] width 237 height 91
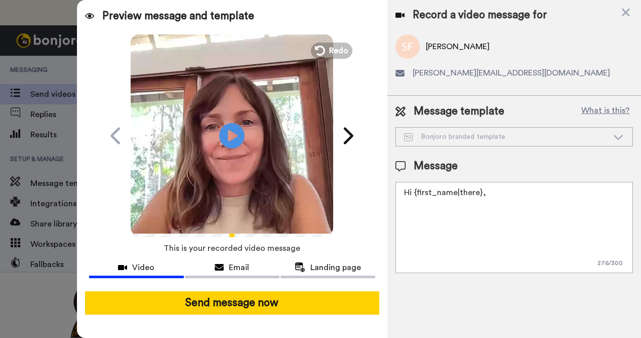
drag, startPoint x: 489, startPoint y: 195, endPoint x: 379, endPoint y: 194, distance: 110.8
click at [379, 194] on div "Preview message and template Play/Pause A personal video from [PERSON_NAME] [PE…" at bounding box center [359, 169] width 564 height 338
paste textarea "ey [PERSON_NAME], Here's a personal video to say thank you for joining me for t…"
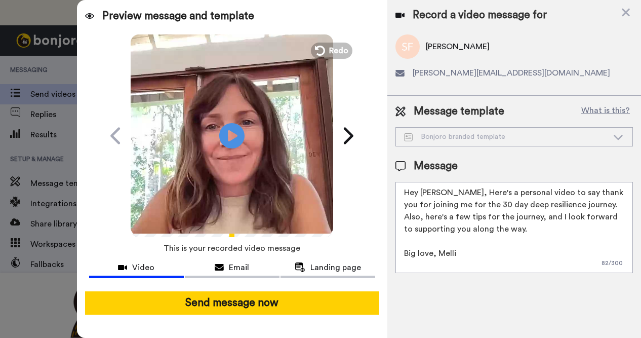
drag, startPoint x: 446, startPoint y: 192, endPoint x: 423, endPoint y: 191, distance: 23.8
click at [423, 191] on textarea "Hey [PERSON_NAME], Here's a personal video to say thank you for joining me for …" at bounding box center [513, 227] width 237 height 91
click at [448, 190] on textarea "Hey Sarah, Here's a personal video to say thank you for joining me for the 30 d…" at bounding box center [513, 227] width 237 height 91
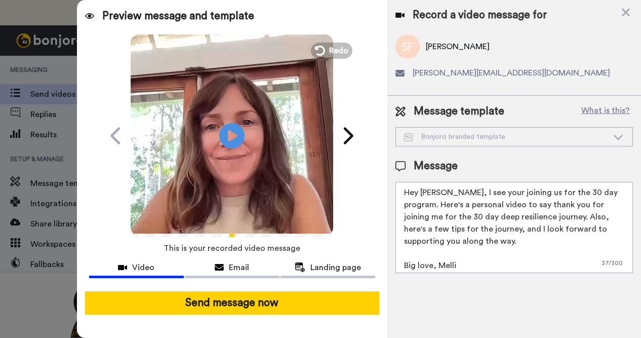
click at [402, 259] on textarea "Hey Sarah, I see your joining us for the 30 day program. Here's a personal vide…" at bounding box center [513, 227] width 237 height 91
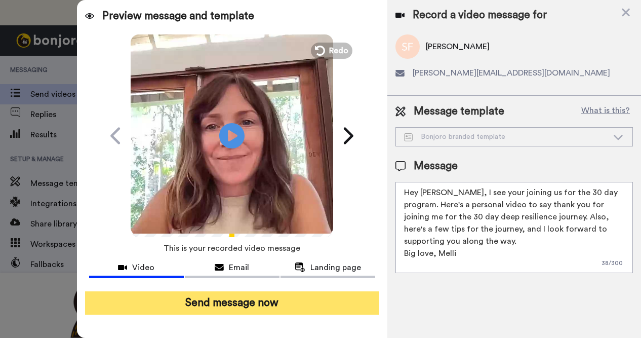
type textarea "Hey Sarah, I see your joining us for the 30 day program. Here's a personal vide…"
click at [257, 302] on button "Send message now" at bounding box center [232, 302] width 294 height 23
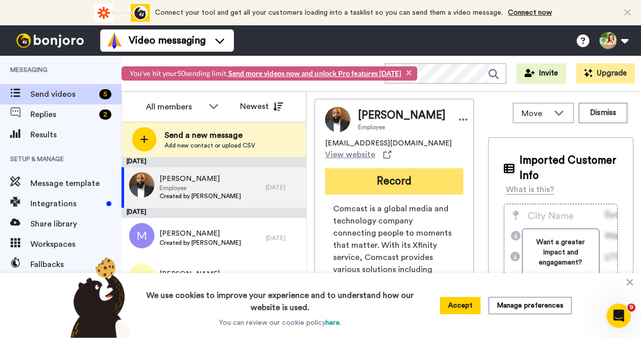
click at [382, 180] on button "Record" at bounding box center [394, 181] width 138 height 26
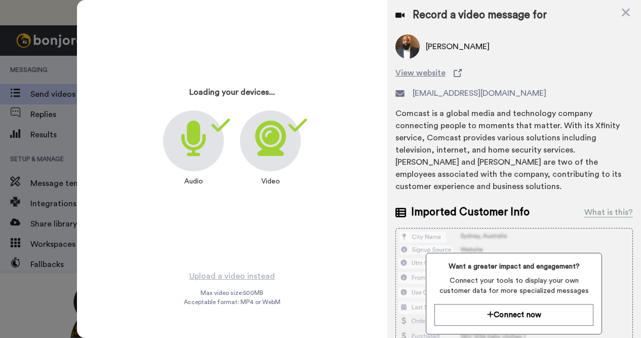
click at [274, 148] on icon at bounding box center [270, 137] width 31 height 35
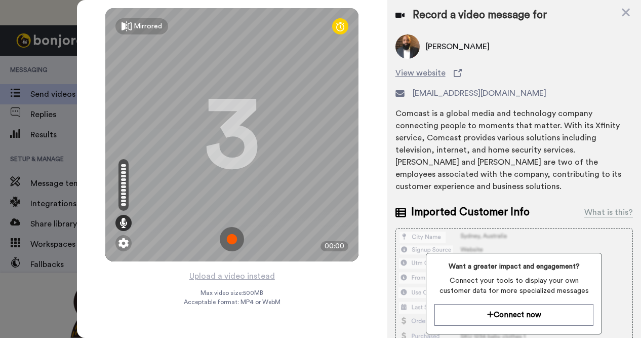
click at [236, 240] on img at bounding box center [232, 239] width 24 height 24
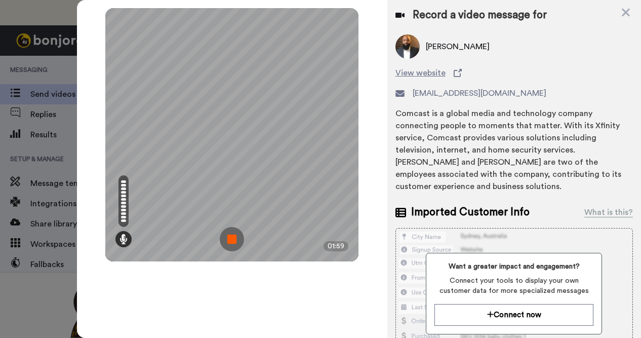
click at [229, 240] on img at bounding box center [232, 239] width 24 height 24
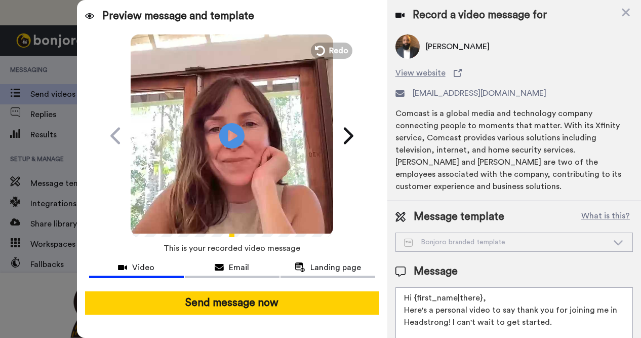
click at [474, 302] on textarea "Hi {first_name|there}, Here's a personal video to say thank you for joining me …" at bounding box center [513, 332] width 237 height 91
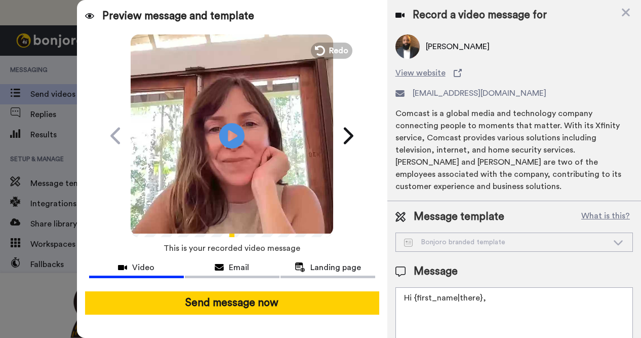
drag, startPoint x: 492, startPoint y: 285, endPoint x: 386, endPoint y: 284, distance: 106.3
click at [386, 284] on div "Preview message and template Play/Pause A personal video from Melli O'Brien Mel…" at bounding box center [359, 169] width 564 height 338
paste textarea "ey [PERSON_NAME], Here's a personal video to say thank you for joining me for t…"
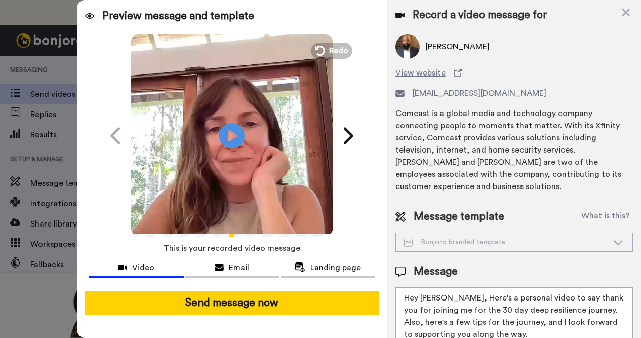
scroll to position [20, 0]
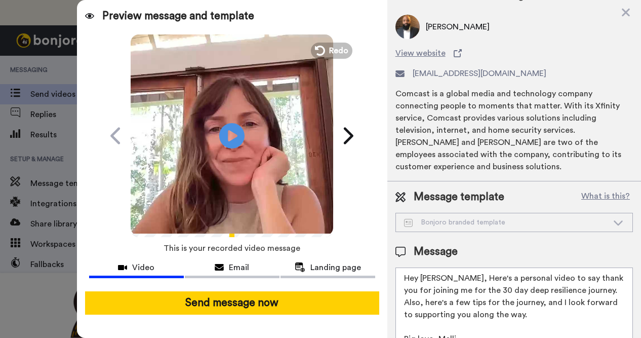
drag, startPoint x: 445, startPoint y: 264, endPoint x: 423, endPoint y: 263, distance: 22.3
click at [423, 267] on textarea "Hey [PERSON_NAME], Here's a personal video to say thank you for joining me for …" at bounding box center [513, 312] width 237 height 91
drag, startPoint x: 447, startPoint y: 28, endPoint x: 427, endPoint y: 27, distance: 20.3
click at [426, 27] on div "Philip" at bounding box center [513, 27] width 237 height 24
copy span "Philip"
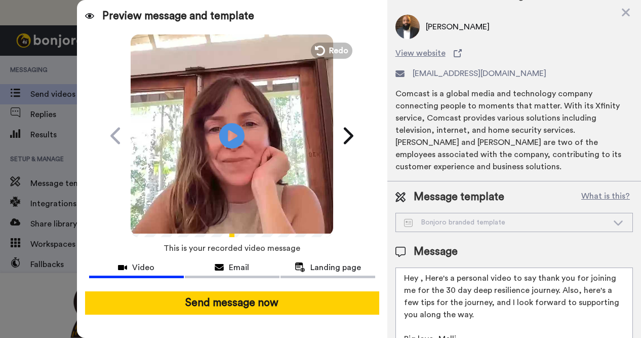
click at [416, 267] on textarea "Hey , Here's a personal video to say thank you for joining me for the 30 day de…" at bounding box center [513, 312] width 237 height 91
paste textarea "Philip"
click at [419, 267] on textarea "HeyPhilip , Here's a personal video to say thank you for joining me for the 30 …" at bounding box center [513, 312] width 237 height 91
click at [442, 267] on textarea "Hey Philip , Here's a personal video to say thank you for joining me for the 30…" at bounding box center [513, 312] width 237 height 91
click at [446, 267] on textarea "Hey Philip, Here's a personal video to say thank you for joining me for the 30 …" at bounding box center [513, 312] width 237 height 91
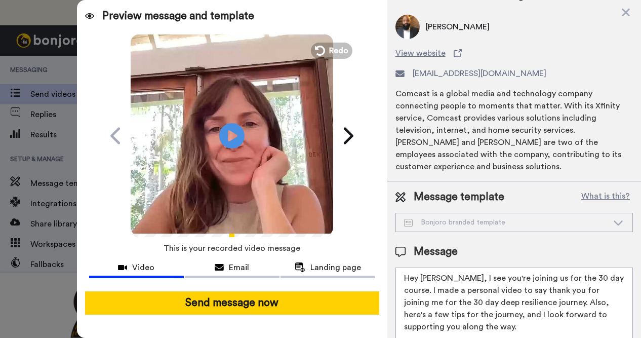
scroll to position [15, 0]
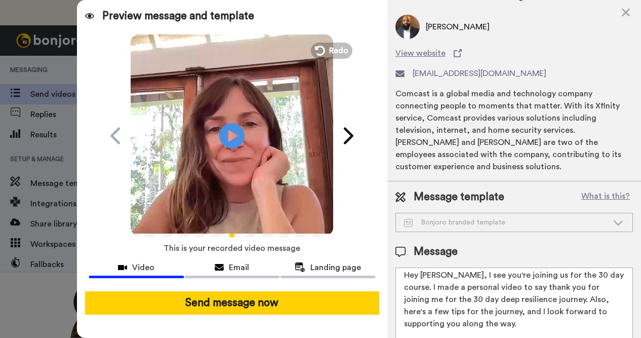
drag, startPoint x: 444, startPoint y: 273, endPoint x: 403, endPoint y: 272, distance: 40.5
click at [403, 272] on textarea "Hey Philip, I see you're joining us for the 30 day course. I made a personal vi…" at bounding box center [513, 312] width 237 height 91
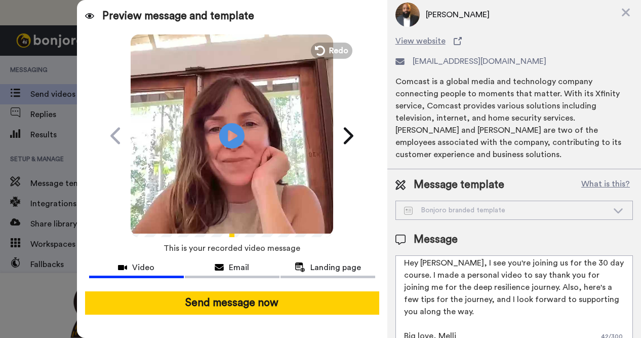
scroll to position [43, 0]
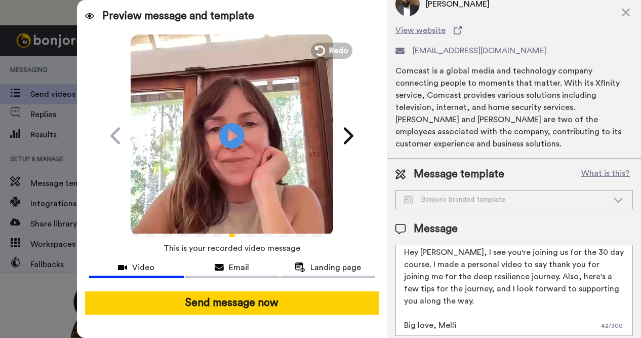
drag, startPoint x: 432, startPoint y: 299, endPoint x: 406, endPoint y: 299, distance: 26.3
click at [405, 299] on textarea "Hey Philip, I see you're joining us for the 30 day course. I made a personal vi…" at bounding box center [513, 289] width 237 height 91
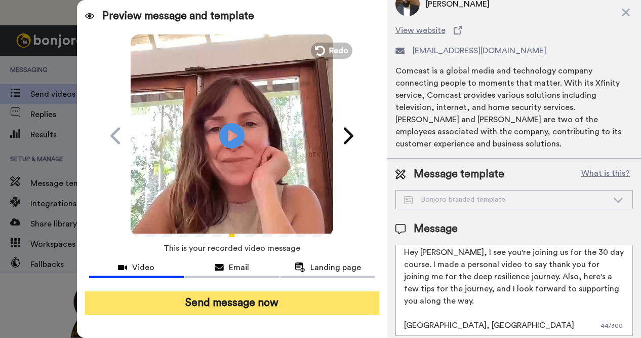
type textarea "Hey Philip, I see you're joining us for the 30 day course. I made a personal vi…"
click at [295, 300] on button "Send message now" at bounding box center [232, 302] width 294 height 23
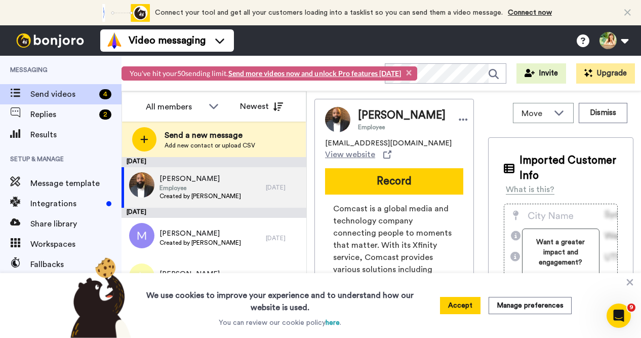
scroll to position [0, 0]
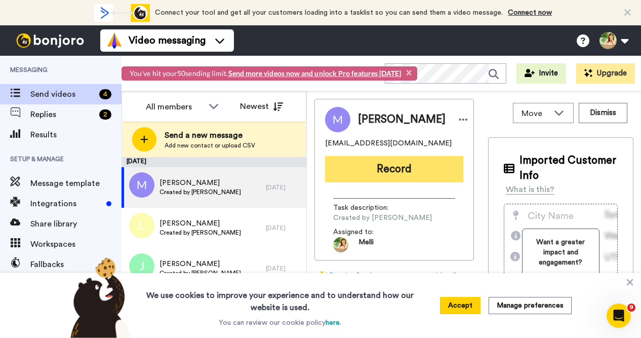
click at [418, 173] on button "Record" at bounding box center [394, 169] width 138 height 26
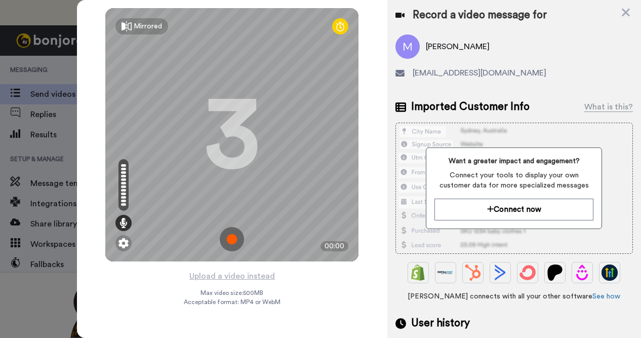
click at [227, 238] on img at bounding box center [232, 239] width 24 height 24
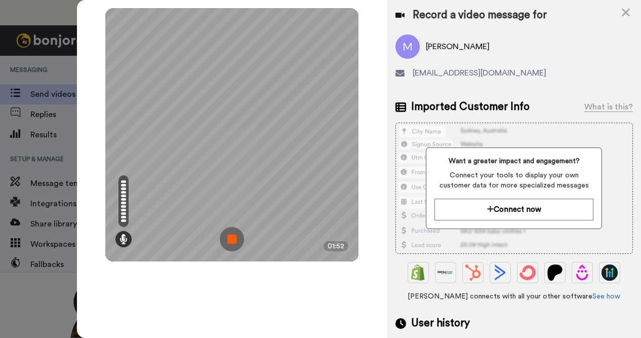
click at [231, 234] on img at bounding box center [232, 239] width 24 height 24
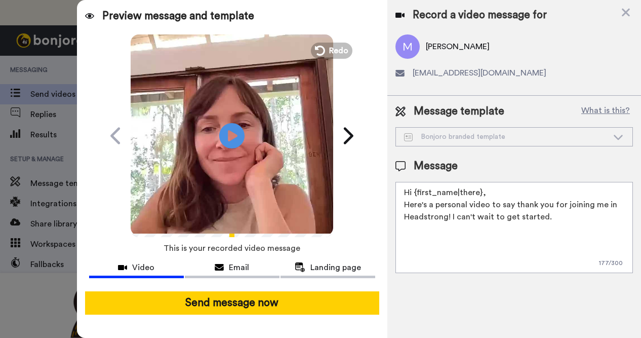
click at [538, 220] on textarea "Hi {first_name|there}, Here's a personal video to say thank you for joining me …" at bounding box center [513, 227] width 237 height 91
drag, startPoint x: 552, startPoint y: 217, endPoint x: 392, endPoint y: 195, distance: 161.4
click at [392, 195] on div "Message template What is this? Bonjoro branded template Bonjoro branded templat…" at bounding box center [514, 188] width 254 height 185
paste textarea "ey [PERSON_NAME], Here's a personal video to say thank you for joining me for t…"
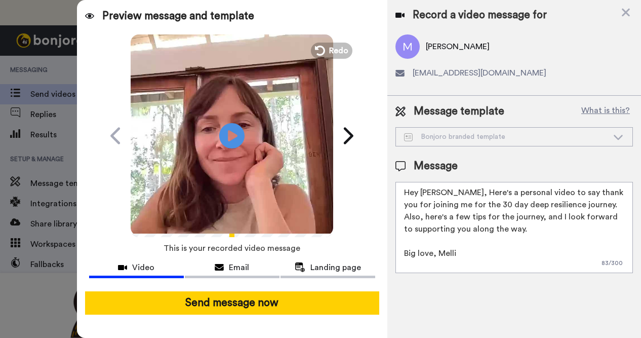
click at [445, 190] on textarea "Hey [PERSON_NAME], Here's a personal video to say thank you for joining me for …" at bounding box center [513, 227] width 237 height 91
drag, startPoint x: 431, startPoint y: 252, endPoint x: 401, endPoint y: 251, distance: 29.9
click at [400, 251] on textarea "Hey [PERSON_NAME], Here's a personal video to say thank you for joining me for …" at bounding box center [513, 227] width 237 height 91
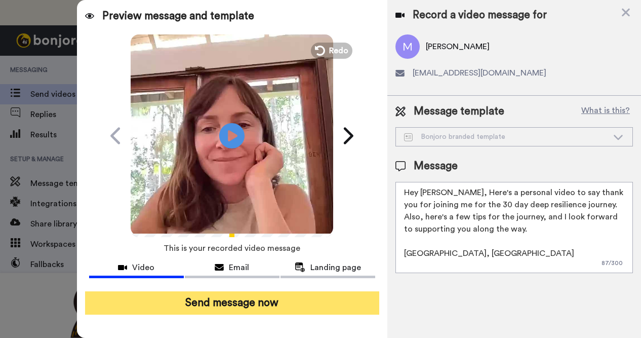
type textarea "Hey [PERSON_NAME], Here's a personal video to say thank you for joining me for …"
click at [321, 303] on button "Send message now" at bounding box center [232, 302] width 294 height 23
